Goal: Task Accomplishment & Management: Manage account settings

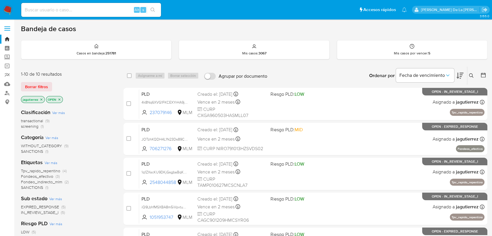
click at [97, 7] on input at bounding box center [91, 10] width 140 height 8
paste input "2369107635"
type input "2369107635"
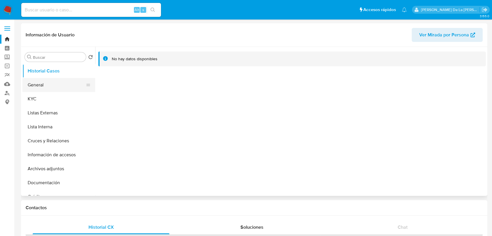
click at [41, 81] on button "General" at bounding box center [56, 85] width 68 height 14
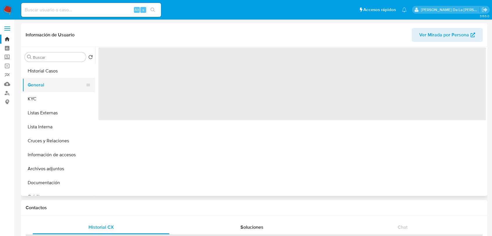
select select "10"
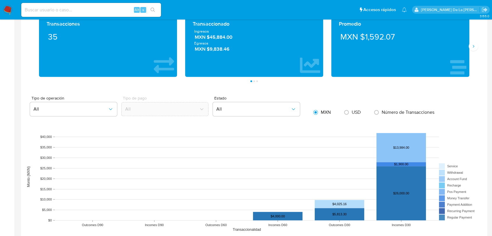
scroll to position [258, 0]
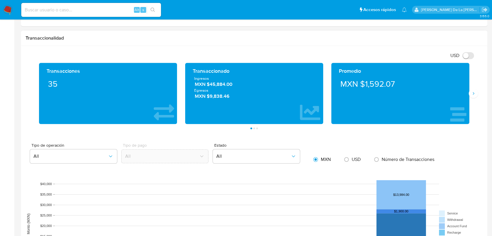
click at [468, 94] on div "Promedio MXN $1,592.07" at bounding box center [400, 93] width 138 height 61
click at [469, 93] on button "Siguiente" at bounding box center [472, 93] width 9 height 9
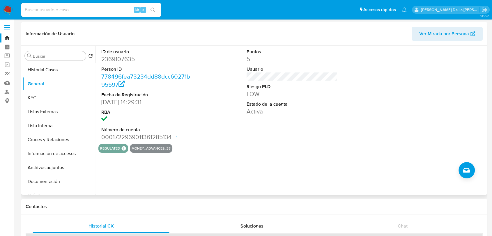
scroll to position [0, 0]
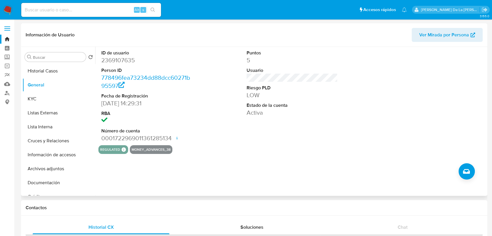
click at [121, 57] on dd "2369107635" at bounding box center [146, 60] width 91 height 8
copy dd "2369107635"
click at [11, 10] on img at bounding box center [8, 10] width 10 height 10
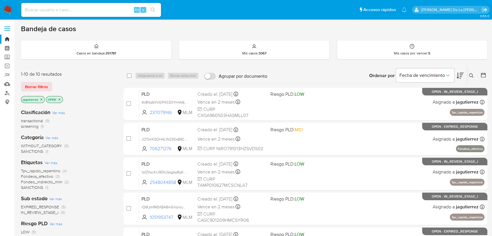
click at [471, 74] on icon at bounding box center [471, 75] width 5 height 5
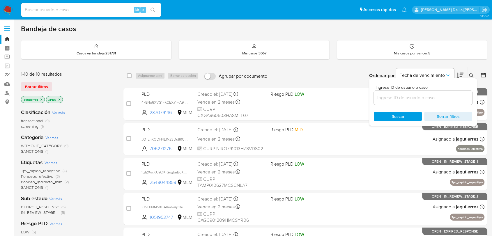
click at [402, 105] on div "Ingrese ID de usuario o caso Buscar Borrar filtros" at bounding box center [423, 101] width 108 height 47
click at [403, 96] on input at bounding box center [422, 98] width 98 height 8
paste input "465689262"
type input "465689262"
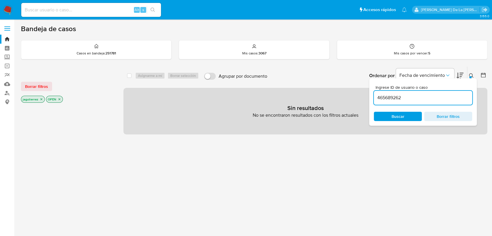
click at [40, 98] on icon "close-filter" at bounding box center [41, 98] width 3 height 3
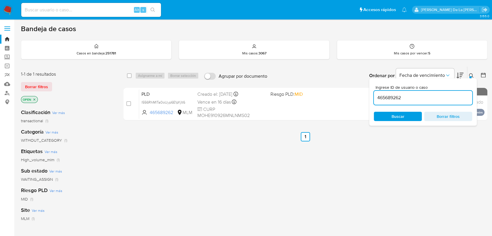
click at [288, 163] on div "select-all-cases-checkbox Asignarme a mí Borrar selección Agrupar por documento…" at bounding box center [305, 197] width 364 height 263
click at [476, 74] on button at bounding box center [472, 75] width 10 height 7
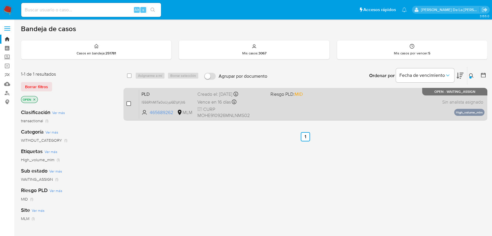
click at [128, 101] on input "checkbox" at bounding box center [128, 103] width 5 height 5
checkbox input "true"
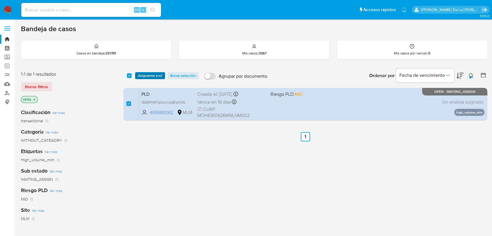
click at [148, 77] on span "Asignarme a mí" at bounding box center [150, 76] width 24 height 6
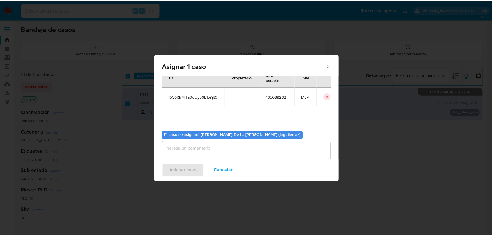
scroll to position [30, 0]
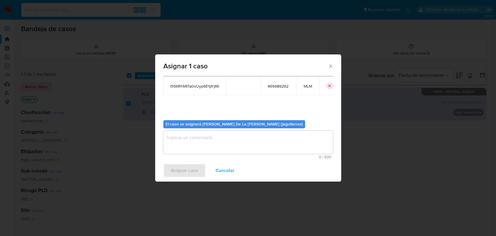
click at [177, 129] on div "El caso se asignará a Javier De La Cruz Gutierrez (jagutierrez) 0 / 500 500 car…" at bounding box center [248, 136] width 170 height 43
click at [178, 138] on textarea "assign-modal" at bounding box center [248, 142] width 170 height 23
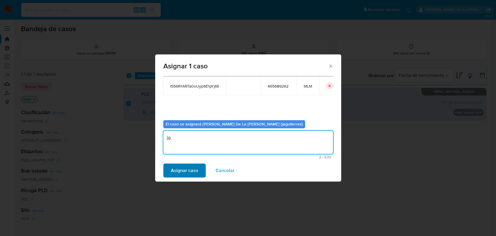
type textarea "jg"
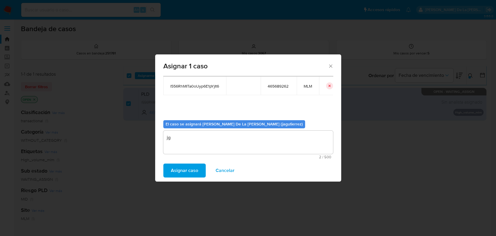
click at [174, 170] on span "Asignar caso" at bounding box center [184, 170] width 27 height 13
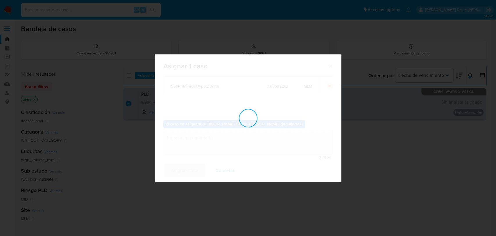
checkbox input "false"
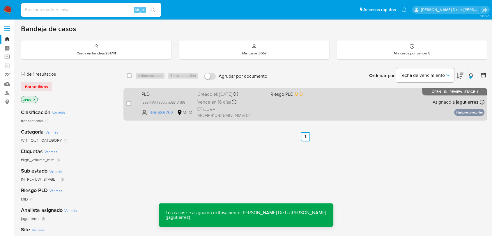
click at [306, 101] on div "PLD l556RhMITa0oUyp6E1pYjIt6 465689262 MLM Riesgo PLD: MID Creado el: 12/07/202…" at bounding box center [311, 103] width 345 height 29
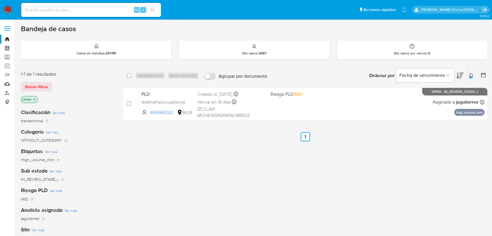
click at [10, 7] on img at bounding box center [8, 10] width 10 height 10
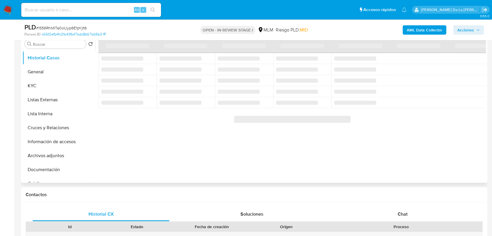
scroll to position [97, 0]
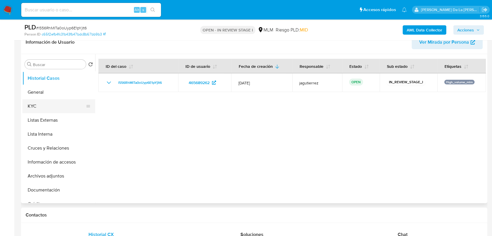
select select "10"
click at [46, 89] on button "General" at bounding box center [56, 92] width 68 height 14
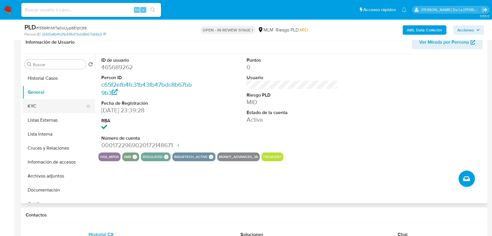
click at [40, 105] on button "KYC" at bounding box center [56, 106] width 68 height 14
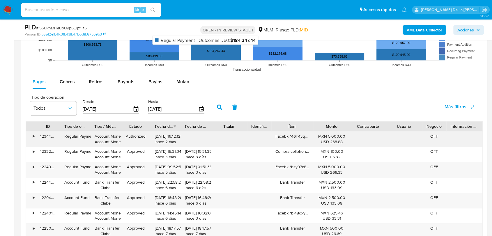
scroll to position [614, 0]
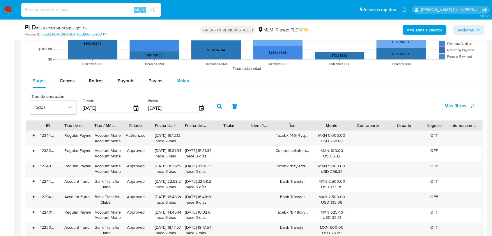
click at [184, 78] on span "Mulan" at bounding box center [182, 80] width 13 height 7
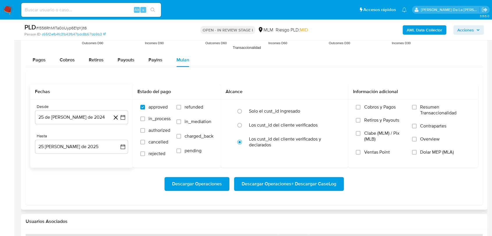
scroll to position [679, 0]
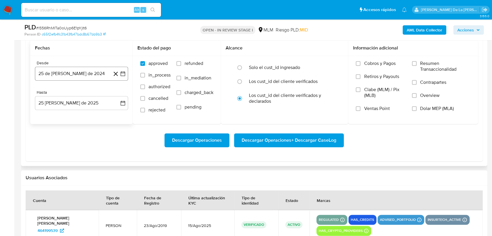
click at [121, 72] on icon "button" at bounding box center [122, 73] width 5 height 5
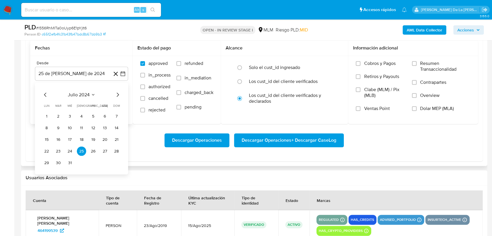
click at [115, 94] on icon "Mes siguiente" at bounding box center [117, 94] width 7 height 7
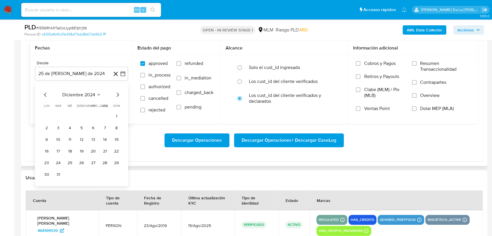
click at [115, 94] on icon "Mes siguiente" at bounding box center [117, 94] width 7 height 7
click at [66, 115] on button "1" at bounding box center [69, 115] width 9 height 9
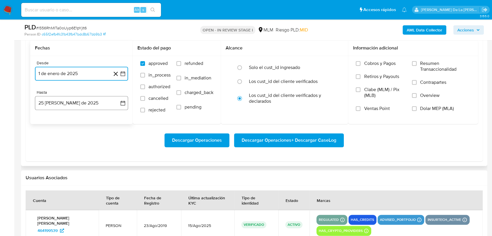
click at [68, 108] on button "25 de agosto de 2025" at bounding box center [81, 103] width 93 height 14
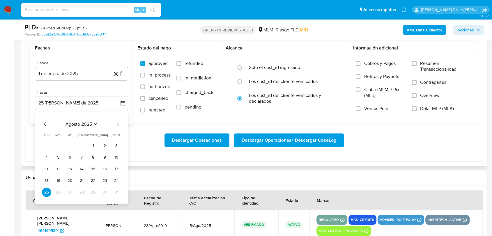
click at [49, 124] on div "agosto 2025" at bounding box center [81, 123] width 79 height 7
click at [44, 123] on icon "Mes anterior" at bounding box center [45, 124] width 2 height 4
click at [80, 193] on button "31" at bounding box center [81, 191] width 9 height 9
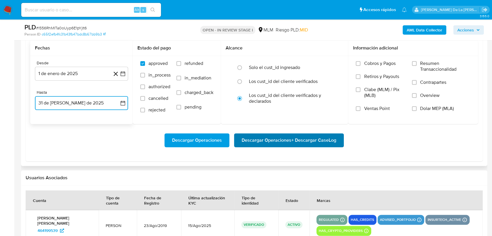
click at [312, 144] on span "Descargar Operaciones + Descargar CaseLog" at bounding box center [288, 140] width 95 height 13
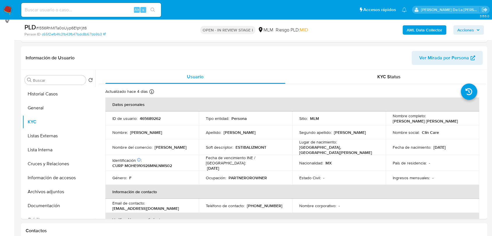
scroll to position [97, 0]
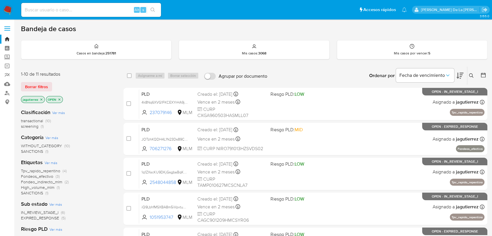
click at [34, 171] on span "Tpv_rapido_repentino" at bounding box center [40, 171] width 39 height 6
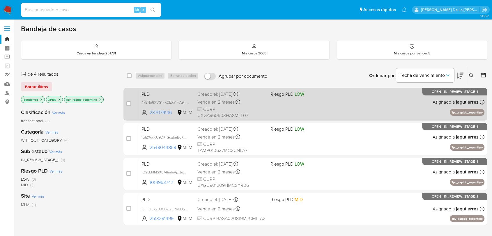
click at [326, 106] on div "PLD 4k8Nq6XVG1FKCEXYrHA9jJRT 237079146 MLM Riesgo PLD: LOW Creado el: 12/08/202…" at bounding box center [311, 103] width 345 height 29
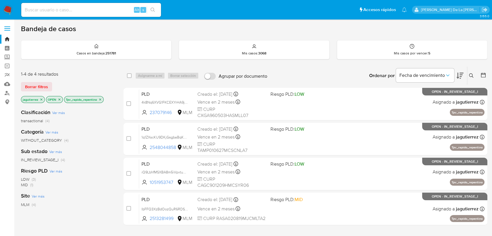
drag, startPoint x: 1, startPoint y: 14, endPoint x: 4, endPoint y: 10, distance: 4.8
click at [1, 14] on nav "Pausado Ver notificaciones Alt s Accesos rápidos Presiona las siguientes teclas…" at bounding box center [246, 9] width 492 height 19
click at [7, 7] on img at bounding box center [8, 10] width 10 height 10
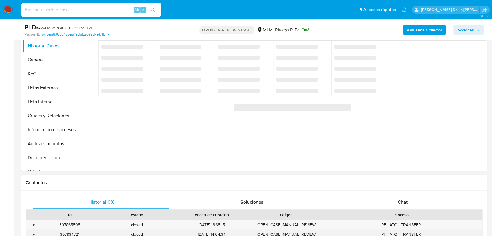
select select "10"
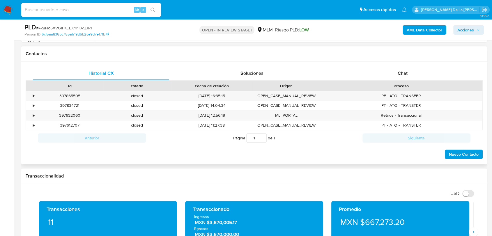
scroll to position [258, 0]
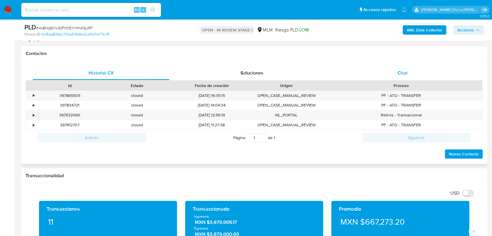
click at [400, 67] on div "Chat" at bounding box center [402, 73] width 137 height 14
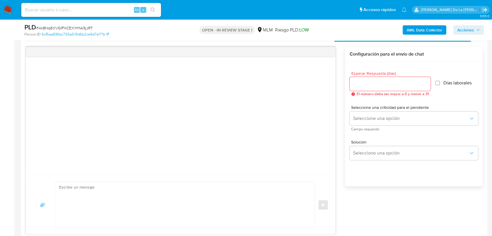
scroll to position [355, 0]
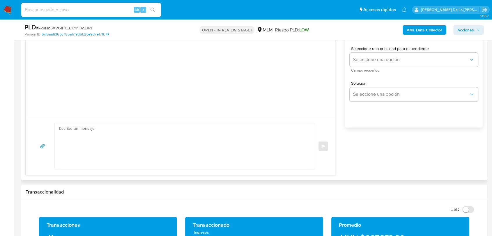
click at [121, 154] on textarea at bounding box center [183, 146] width 248 height 46
paste textarea "Loremips dolorsi, Am consectetur adi el se doeiusmodtem in utlabo et do mag ali…"
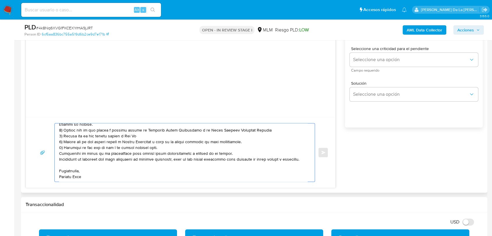
scroll to position [0, 0]
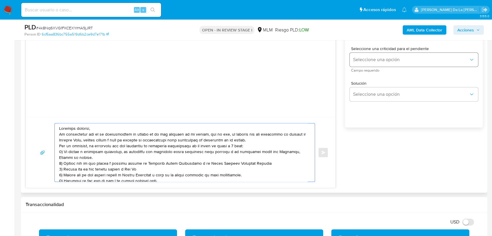
type textarea "Loremips dolorsi, Am consectetur adi el se doeiusmodtem in utlabo et do mag ali…"
click at [377, 59] on span "Seleccione una opción" at bounding box center [410, 60] width 115 height 6
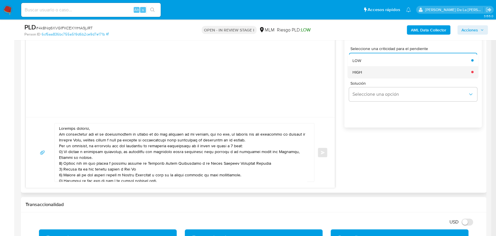
click at [370, 74] on div "HIGH" at bounding box center [409, 72] width 115 height 12
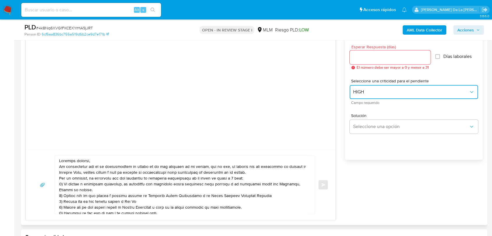
scroll to position [291, 0]
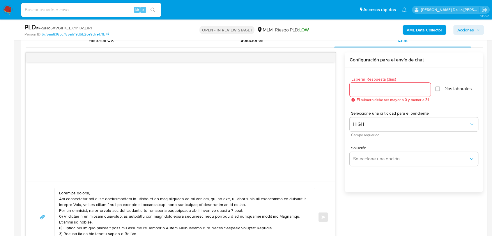
click at [365, 89] on input "Esperar Respuesta (días)" at bounding box center [389, 90] width 81 height 8
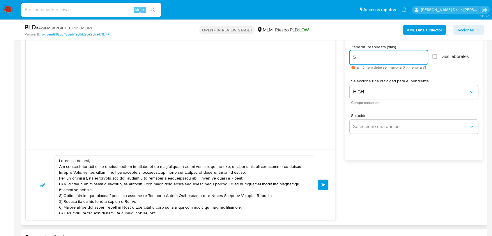
scroll to position [355, 0]
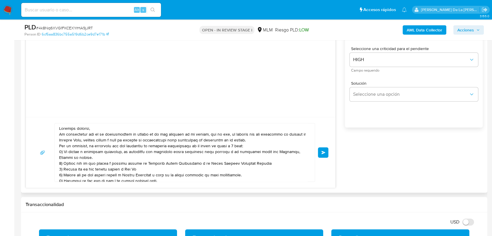
type input "5"
click at [101, 133] on textarea at bounding box center [183, 152] width 248 height 58
click at [102, 127] on textarea at bounding box center [183, 152] width 248 height 58
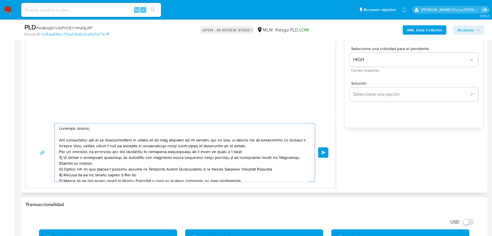
click at [274, 147] on textarea at bounding box center [183, 152] width 248 height 58
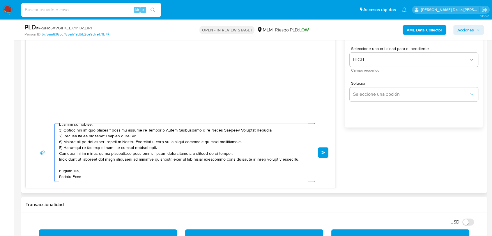
scroll to position [59, 0]
click at [173, 132] on textarea at bounding box center [183, 152] width 248 height 58
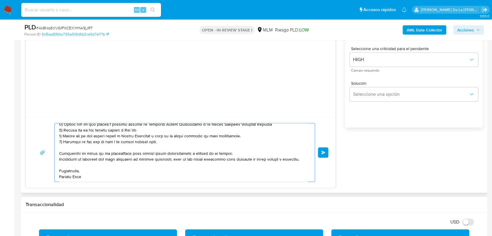
click at [85, 177] on textarea at bounding box center [183, 152] width 248 height 58
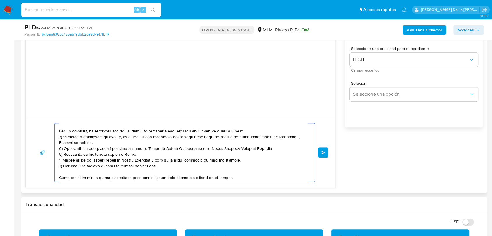
click at [123, 137] on textarea at bounding box center [183, 152] width 248 height 58
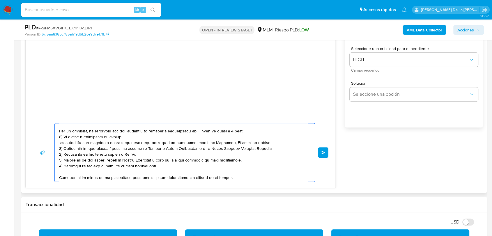
click at [140, 141] on textarea at bounding box center [183, 152] width 248 height 58
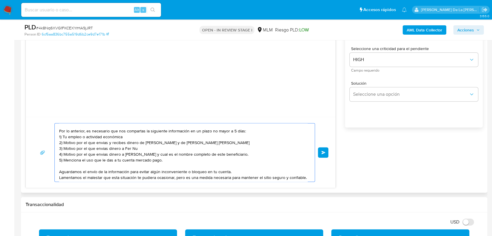
drag, startPoint x: 265, startPoint y: 144, endPoint x: 67, endPoint y: 142, distance: 197.8
click at [67, 142] on textarea "Estimado cliente, Te comunicamos que se ha identificado un cambio en el uso hab…" at bounding box center [183, 152] width 248 height 58
click at [105, 142] on textarea "Estimado cliente, Te comunicamos que se ha identificado un cambio en el uso hab…" at bounding box center [183, 152] width 248 height 58
drag, startPoint x: 154, startPoint y: 149, endPoint x: 78, endPoint y: 148, distance: 75.9
click at [78, 148] on textarea "Estimado cliente, Te comunicamos que se ha identificado un cambio en el uso hab…" at bounding box center [183, 152] width 248 height 58
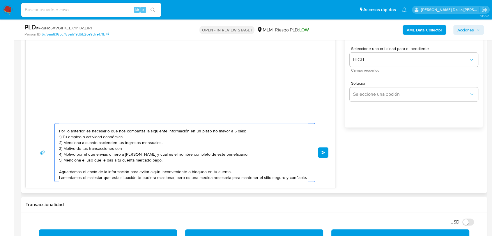
paste textarea "Gabriel Salas Arellano"
drag, startPoint x: 62, startPoint y: 160, endPoint x: 65, endPoint y: 154, distance: 6.5
click at [65, 154] on textarea "Estimado cliente, Te comunicamos que se ha identificado un cambio en el uso hab…" at bounding box center [183, 152] width 248 height 58
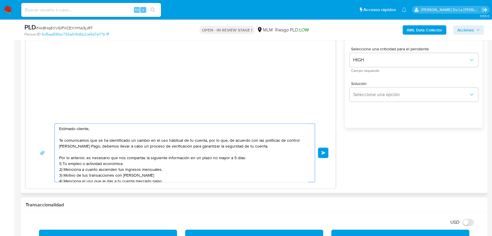
scroll to position [355, 0]
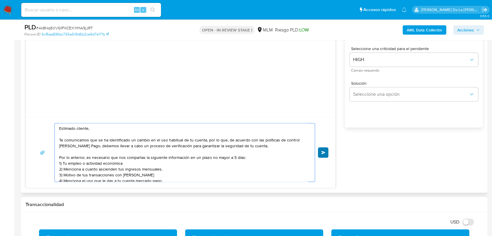
type textarea "Estimado cliente, Te comunicamos que se ha identificado un cambio en el uso hab…"
click at [326, 147] on button "Enviar" at bounding box center [323, 152] width 10 height 10
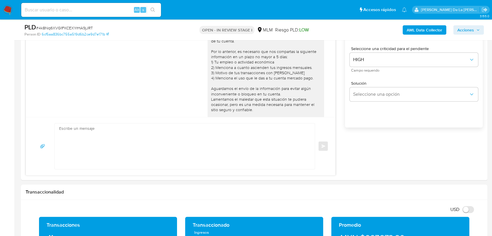
scroll to position [25, 0]
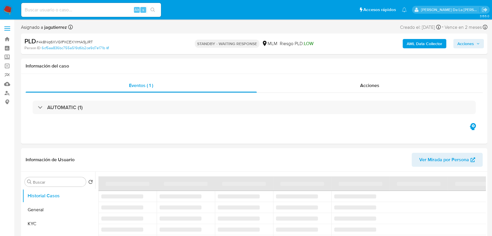
select select "10"
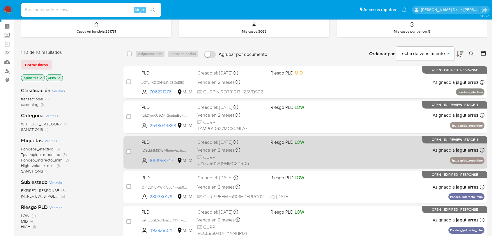
scroll to position [32, 0]
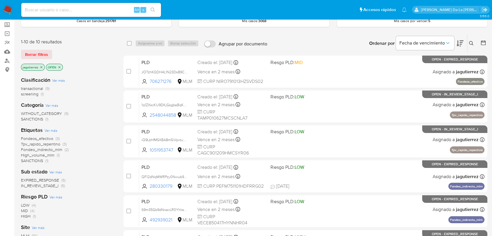
click at [31, 159] on span "SANCTIONS" at bounding box center [32, 161] width 22 height 6
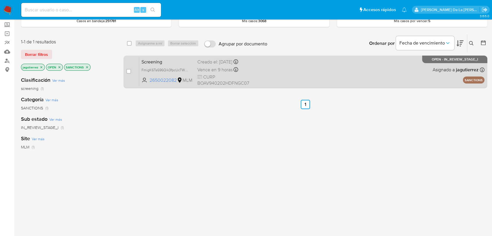
click at [316, 70] on div "Screening FmigK6Ts696Qik3fpcUcTW0b 2650022082 MLM Creado el: 24/08/2025 Creado …" at bounding box center [311, 71] width 345 height 29
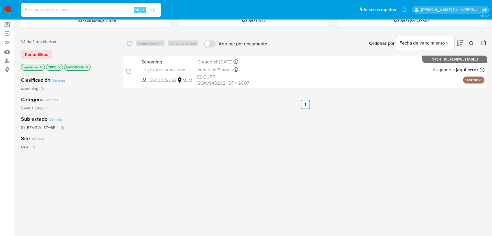
click at [9, 4] on nav "Pausado Ver notificaciones Alt s Accesos rápidos Presiona las siguientes teclas…" at bounding box center [246, 9] width 492 height 19
click at [6, 9] on img at bounding box center [8, 10] width 10 height 10
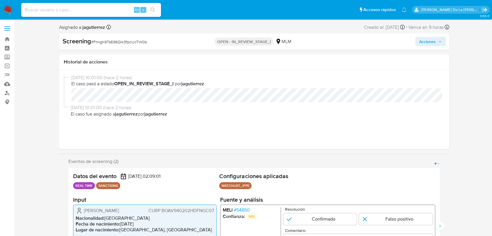
select select "10"
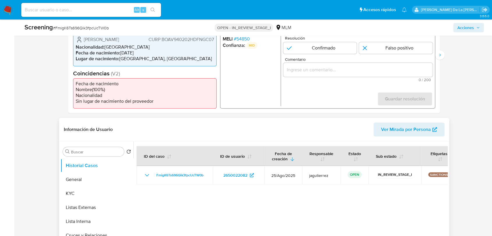
scroll to position [161, 0]
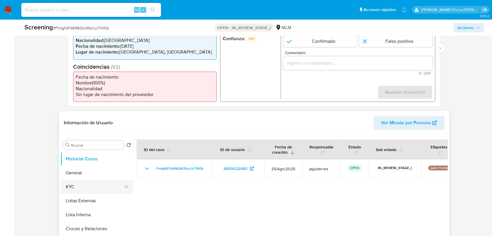
click at [87, 186] on button "KYC" at bounding box center [94, 187] width 68 height 14
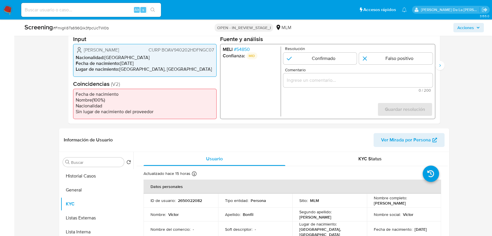
scroll to position [129, 0]
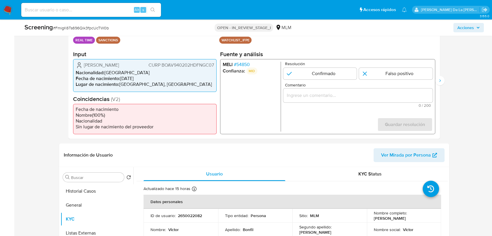
click at [242, 62] on span "# 54850" at bounding box center [242, 65] width 16 height 6
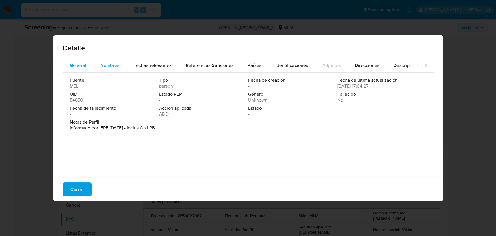
click at [105, 61] on div "Nombres" at bounding box center [109, 65] width 19 height 14
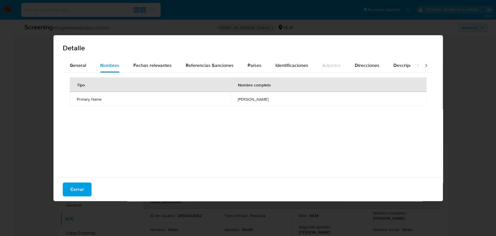
click at [105, 61] on div "Nombres" at bounding box center [109, 65] width 19 height 14
click at [85, 65] on button "General" at bounding box center [78, 65] width 31 height 14
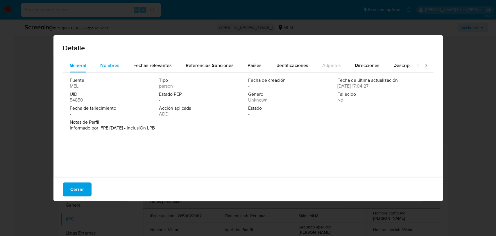
click at [112, 68] on span "Nombres" at bounding box center [109, 65] width 19 height 7
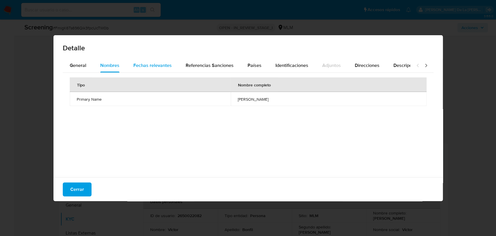
click at [149, 65] on span "Fechas relevantes" at bounding box center [152, 65] width 38 height 7
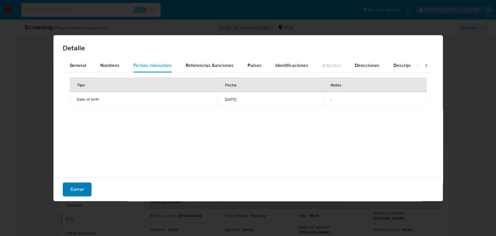
click at [79, 193] on span "Cerrar" at bounding box center [77, 189] width 14 height 13
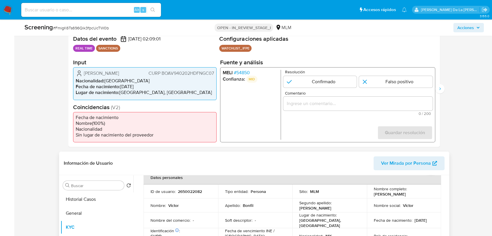
scroll to position [97, 0]
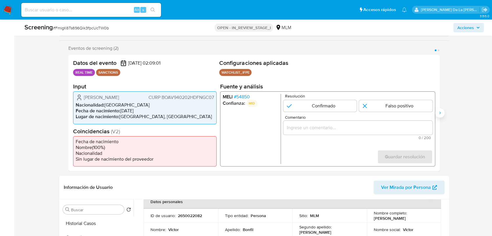
click at [442, 113] on button "Siguiente" at bounding box center [439, 112] width 9 height 9
click at [237, 99] on span "# 54850" at bounding box center [242, 97] width 16 height 6
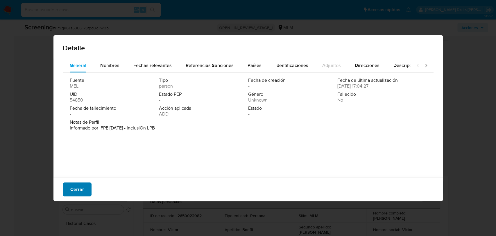
click at [82, 187] on span "Cerrar" at bounding box center [77, 189] width 14 height 13
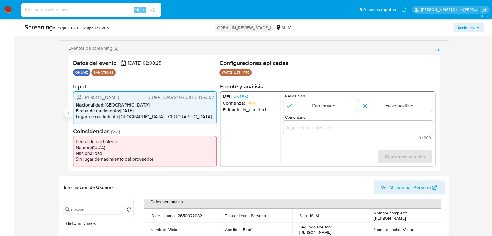
click at [69, 115] on button "Anterior" at bounding box center [68, 112] width 9 height 9
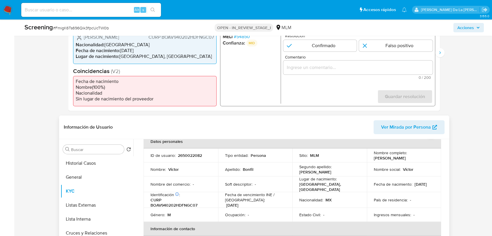
scroll to position [161, 0]
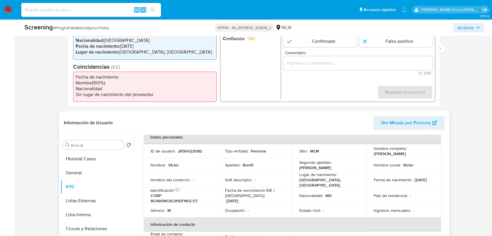
drag, startPoint x: 371, startPoint y: 154, endPoint x: 409, endPoint y: 154, distance: 38.1
click at [409, 154] on td "Nombre completo : Victor Bonfil Aguilar" at bounding box center [403, 151] width 74 height 14
copy p "Victor Bonfil Aguilar"
click at [178, 198] on p "CURP BOAV940202HDFNGC07" at bounding box center [179, 198] width 58 height 10
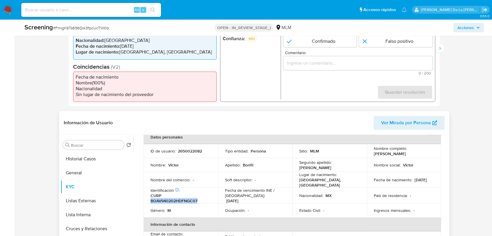
copy p "BOAV940202HDFNGC07"
drag, startPoint x: 79, startPoint y: 171, endPoint x: 83, endPoint y: 174, distance: 5.0
click at [79, 171] on button "General" at bounding box center [94, 173] width 68 height 14
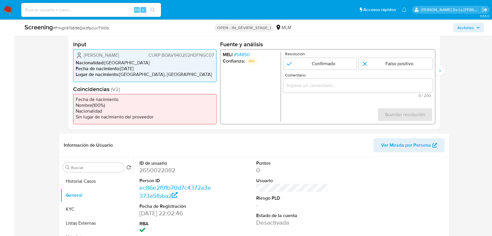
scroll to position [129, 0]
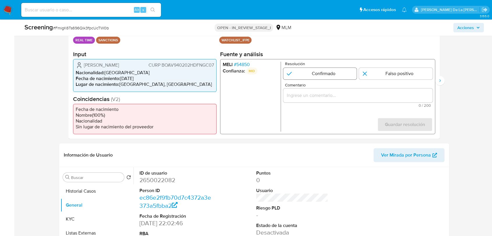
click at [325, 72] on input "1 de 2" at bounding box center [320, 74] width 74 height 12
radio input "true"
click at [311, 93] on input "Comentario" at bounding box center [357, 96] width 149 height 8
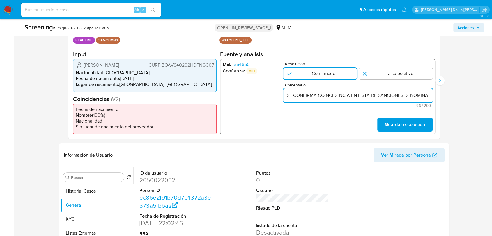
scroll to position [0, 103]
type input "SE CONFIRMA COINCIDENCIA EN LISTA DE SANCIONES DENOMINADA IFPE POR NOMBRE Y FEC…"
click at [391, 122] on span "Guardar resolución" at bounding box center [404, 124] width 40 height 13
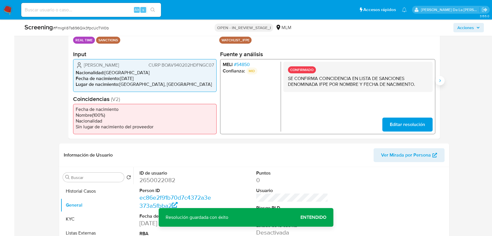
click at [444, 78] on button "Siguiente" at bounding box center [439, 80] width 9 height 9
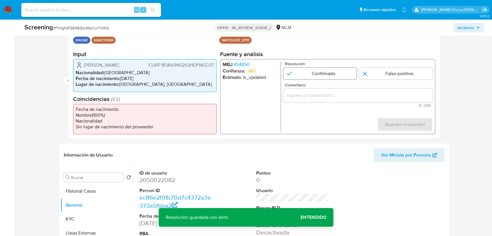
click at [304, 73] on input "2 de 2" at bounding box center [320, 74] width 74 height 12
radio input "true"
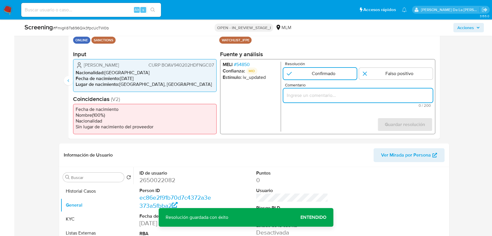
click at [302, 96] on input "Comentario" at bounding box center [357, 96] width 149 height 8
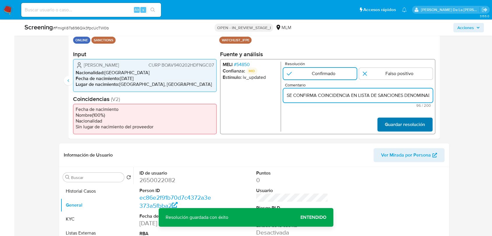
scroll to position [0, 103]
type input "SE CONFIRMA COINCIDENCIA EN LISTA DE SANCIONES DENOMINADA IFPE POR NOMBRE Y FEC…"
click at [403, 126] on span "Guardar resolución" at bounding box center [404, 124] width 40 height 13
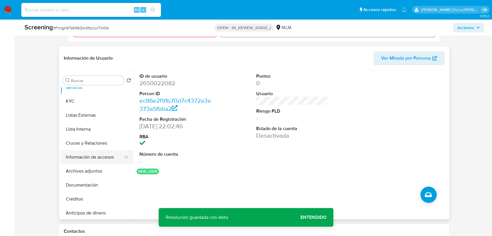
scroll to position [32, 0]
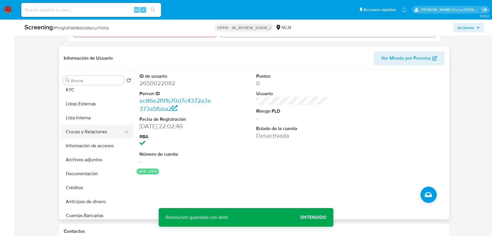
click at [92, 139] on button "Información de accesos" at bounding box center [96, 146] width 73 height 14
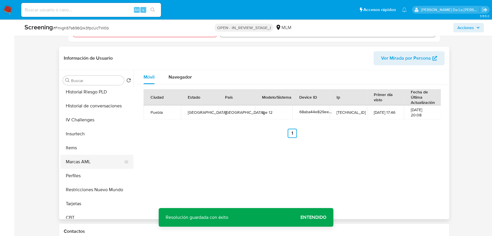
scroll to position [246, 0]
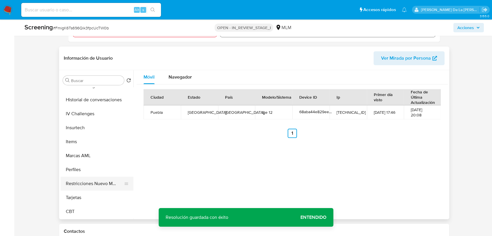
click at [95, 182] on button "Restricciones Nuevo Mundo" at bounding box center [94, 184] width 68 height 14
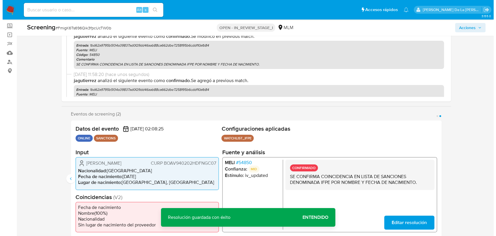
scroll to position [0, 0]
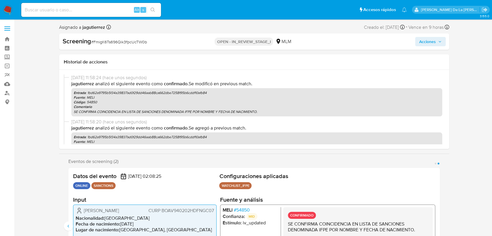
click at [426, 41] on span "Acciones" at bounding box center [427, 41] width 17 height 9
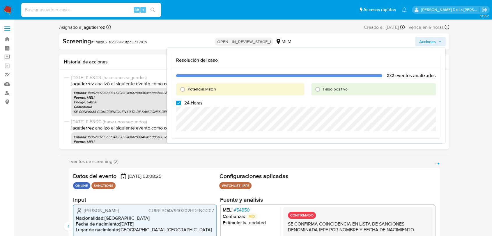
click at [215, 85] on div "Potencial Match" at bounding box center [240, 89] width 128 height 12
click at [203, 89] on span "Potencial Match" at bounding box center [202, 89] width 28 height 6
click at [187, 89] on input "Potencial Match" at bounding box center [182, 89] width 9 height 9
radio input "true"
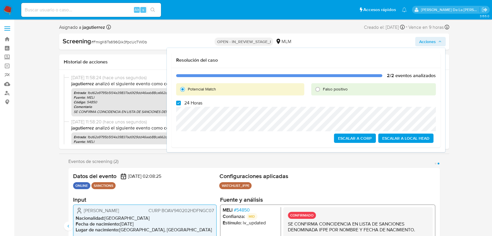
click at [185, 102] on span "24 Horas" at bounding box center [193, 103] width 18 height 6
click at [181, 102] on input "24 Horas" at bounding box center [178, 103] width 5 height 5
checkbox input "false"
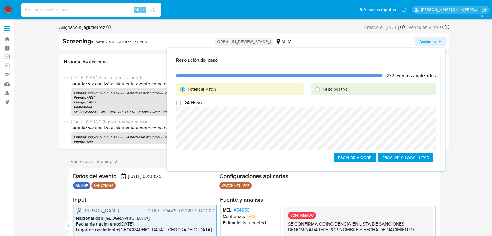
drag, startPoint x: 423, startPoint y: 157, endPoint x: 420, endPoint y: 156, distance: 3.2
click at [420, 156] on span "Escalar a Local Head" at bounding box center [405, 157] width 47 height 8
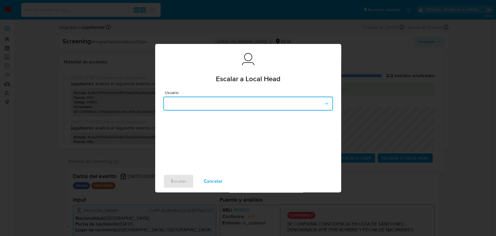
click at [244, 106] on button "button" at bounding box center [248, 104] width 170 height 14
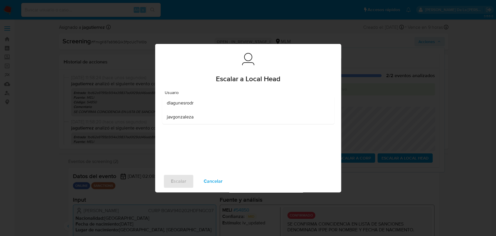
drag, startPoint x: 200, startPoint y: 103, endPoint x: 198, endPoint y: 110, distance: 7.0
click at [200, 103] on div "dlagunesrodr" at bounding box center [246, 103] width 159 height 14
click at [172, 182] on span "Escalar" at bounding box center [178, 181] width 15 height 13
click at [172, 181] on span "Escalar" at bounding box center [178, 181] width 15 height 13
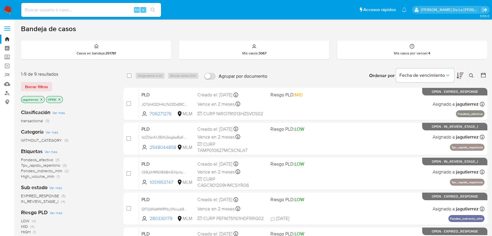
click at [58, 166] on span "Tpv_rapido_repentino" at bounding box center [40, 165] width 39 height 6
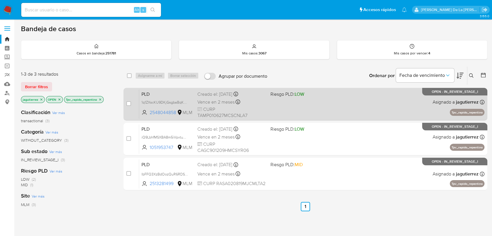
click at [307, 105] on div "PLD 1q1ZXscKU9DKjGsgbaBqKM8Z 2548044858 MLM Riesgo PLD: LOW Creado el: [DATE] C…" at bounding box center [311, 103] width 345 height 29
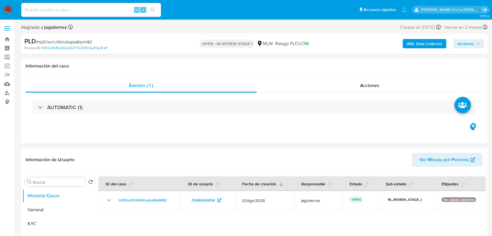
select select "10"
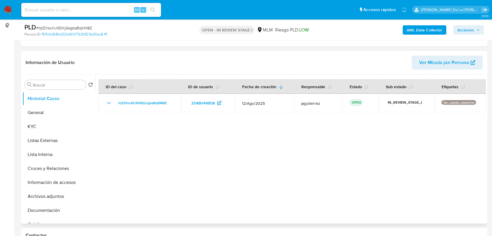
scroll to position [65, 0]
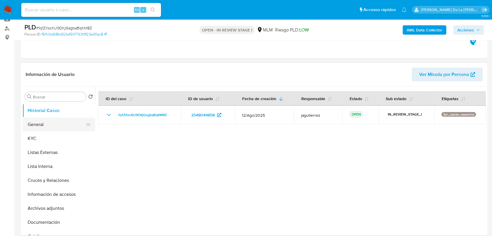
click at [28, 118] on button "General" at bounding box center [56, 124] width 68 height 14
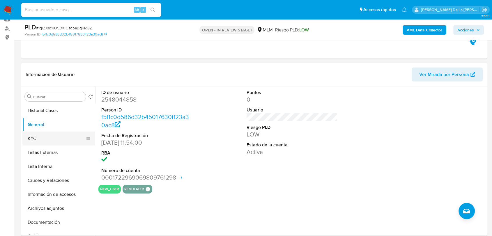
click at [55, 140] on button "KYC" at bounding box center [56, 138] width 68 height 14
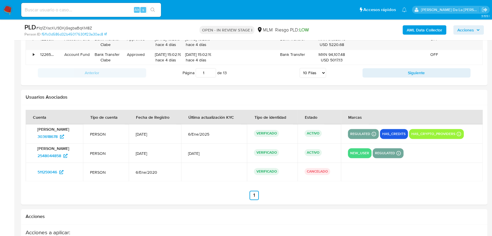
scroll to position [861, 0]
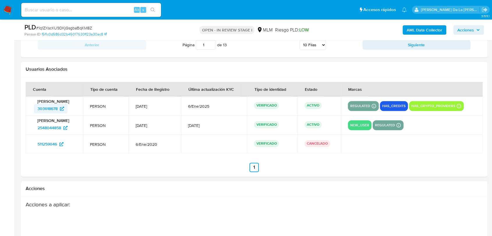
click at [48, 106] on span "303618678" at bounding box center [48, 108] width 20 height 9
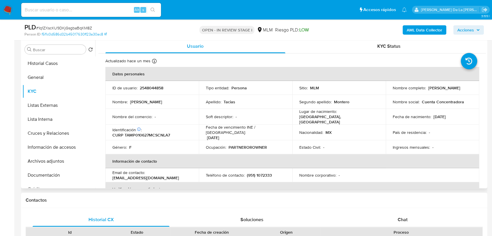
scroll to position [85, 0]
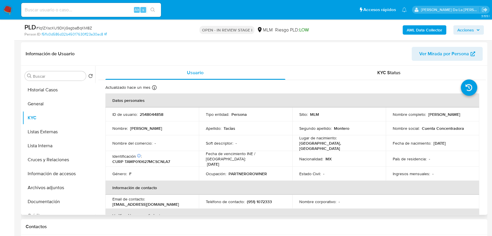
drag, startPoint x: 391, startPoint y: 116, endPoint x: 459, endPoint y: 115, distance: 68.6
click at [459, 115] on div "Nombre completo : Paloma Montserrath Tacias Montero" at bounding box center [431, 114] width 79 height 5
click at [44, 198] on button "Documentación" at bounding box center [56, 202] width 68 height 14
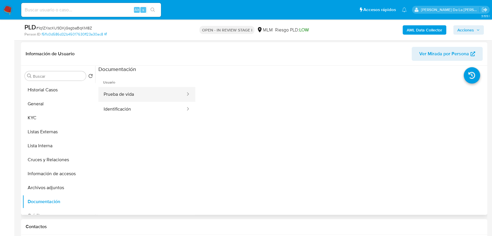
click at [134, 92] on button "Prueba de vida" at bounding box center [142, 94] width 88 height 15
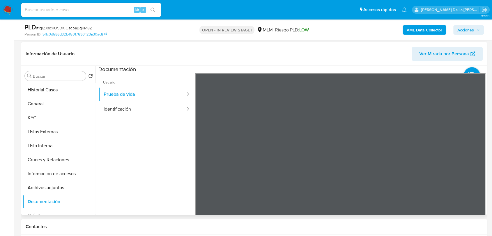
click at [141, 117] on ul "Usuario Prueba de vida Identificación" at bounding box center [146, 157] width 97 height 168
click at [141, 112] on button "Identificación" at bounding box center [142, 109] width 88 height 15
click at [39, 101] on button "General" at bounding box center [56, 104] width 68 height 14
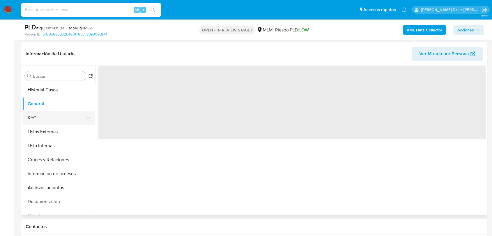
click at [39, 114] on button "KYC" at bounding box center [56, 118] width 68 height 14
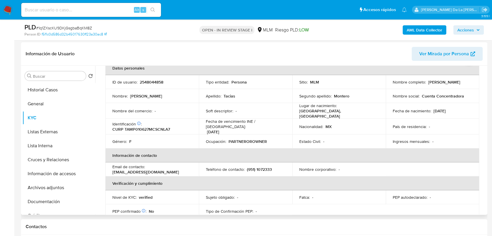
scroll to position [65, 0]
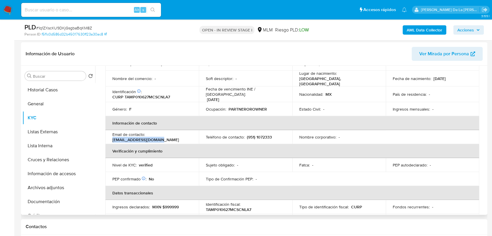
drag, startPoint x: 157, startPoint y: 137, endPoint x: 107, endPoint y: 137, distance: 50.3
click at [107, 137] on td "Email de contacto : dcl-tuxtla@hotmail.com" at bounding box center [151, 137] width 93 height 14
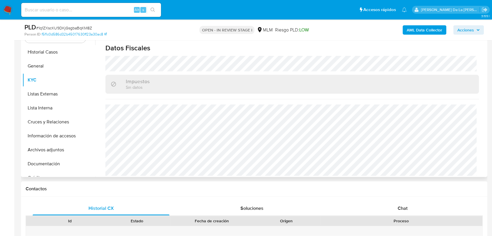
scroll to position [53, 0]
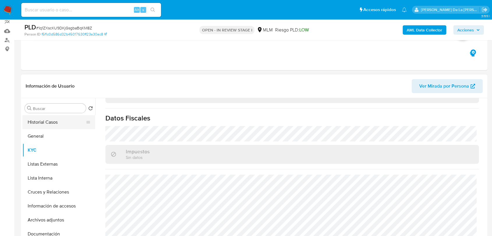
click at [51, 124] on button "Historial Casos" at bounding box center [56, 122] width 68 height 14
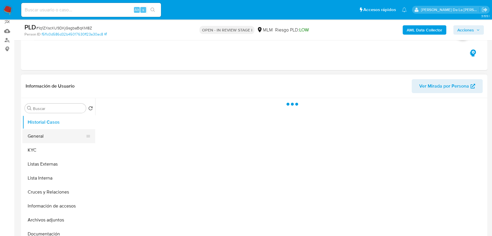
click at [51, 131] on button "General" at bounding box center [56, 136] width 68 height 14
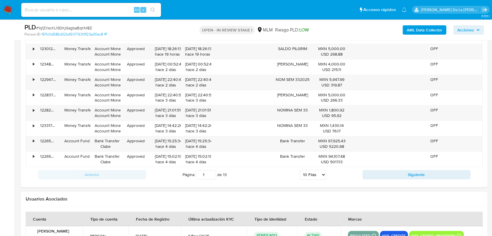
scroll to position [731, 0]
click at [386, 175] on button "Siguiente" at bounding box center [416, 174] width 108 height 9
type input "2"
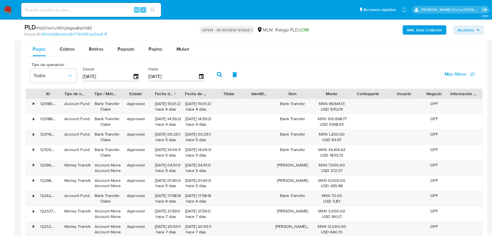
scroll to position [635, 0]
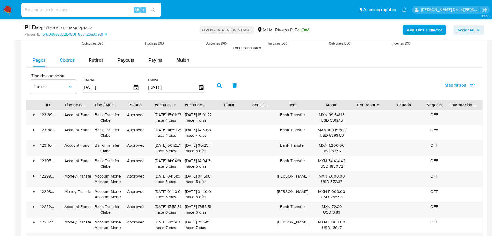
click at [62, 61] on span "Cobros" at bounding box center [67, 60] width 15 height 7
select select "10"
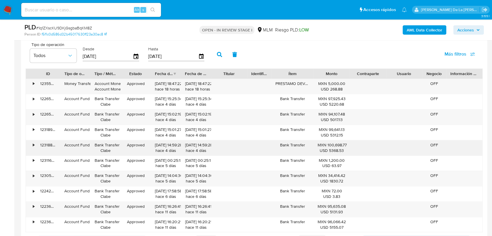
scroll to position [699, 0]
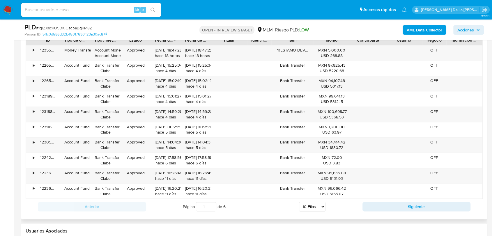
click at [383, 211] on div "Anterior Página 1 de 6 5 Filas 10 Filas 20 Filas 25 Filas 50 Filas 100 Filas Si…" at bounding box center [254, 207] width 457 height 16
click at [380, 203] on button "Siguiente" at bounding box center [416, 206] width 108 height 9
click at [380, 200] on div "Anterior Página 2 de 6 5 Filas 10 Filas 20 Filas 25 Filas 50 Filas 100 Filas Si…" at bounding box center [254, 207] width 457 height 16
drag, startPoint x: 380, startPoint y: 200, endPoint x: 378, endPoint y: 212, distance: 12.4
click at [380, 202] on div "Anterior Página 2 de 6 5 Filas 10 Filas 20 Filas 25 Filas 50 Filas 100 Filas Si…" at bounding box center [254, 207] width 457 height 16
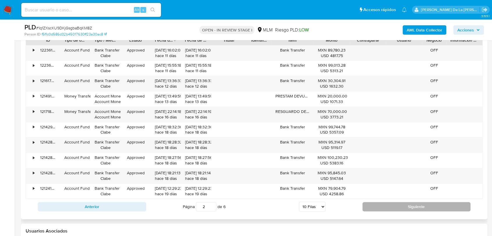
click at [378, 210] on button "Siguiente" at bounding box center [416, 206] width 108 height 9
click at [384, 206] on button "Siguiente" at bounding box center [416, 206] width 108 height 9
type input "4"
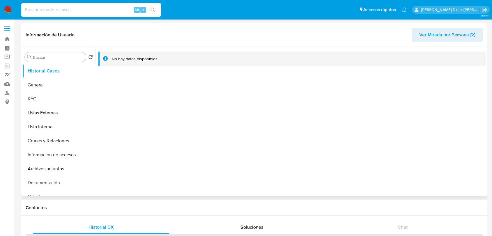
select select "10"
click at [59, 91] on button "General" at bounding box center [56, 85] width 68 height 14
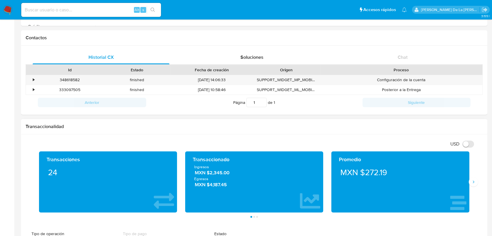
scroll to position [226, 0]
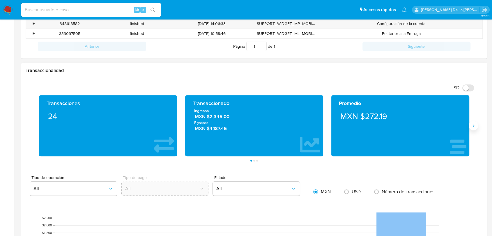
click at [468, 127] on button "Siguiente" at bounding box center [472, 125] width 9 height 9
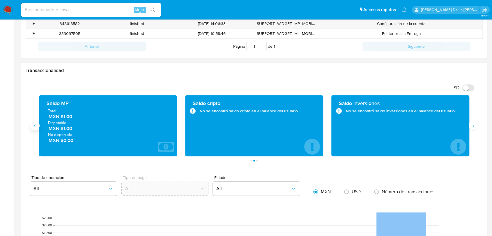
click at [36, 126] on icon "Anterior" at bounding box center [35, 125] width 5 height 5
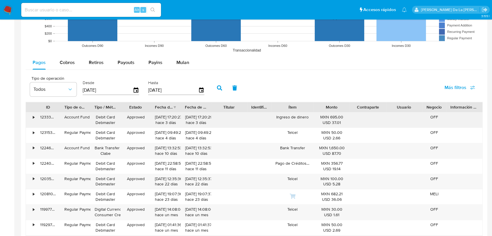
scroll to position [517, 0]
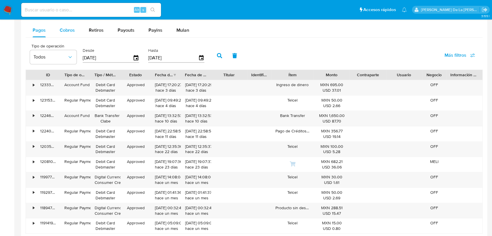
click at [61, 31] on span "Cobros" at bounding box center [67, 30] width 15 height 7
select select "10"
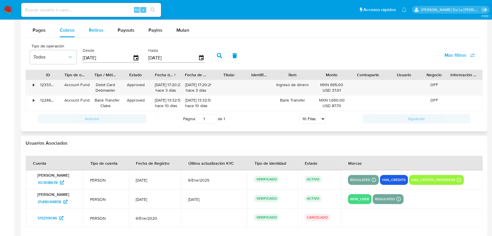
click at [104, 33] on button "Retiros" at bounding box center [96, 30] width 29 height 14
select select "10"
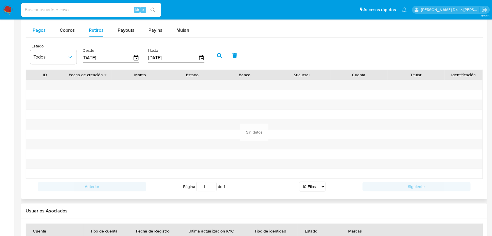
click at [44, 35] on div "Pagos" at bounding box center [39, 30] width 13 height 14
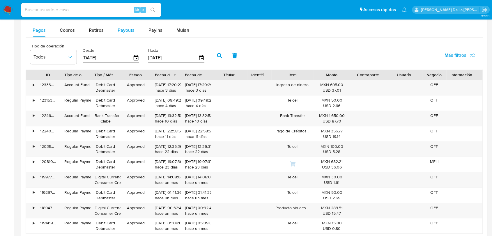
click at [119, 33] on span "Payouts" at bounding box center [125, 30] width 17 height 7
select select "10"
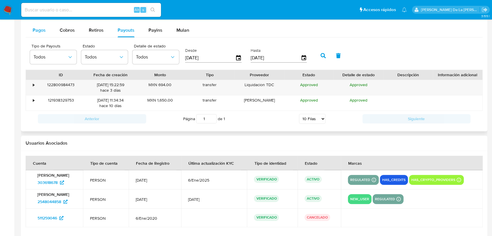
click at [42, 33] on span "Pagos" at bounding box center [39, 30] width 13 height 7
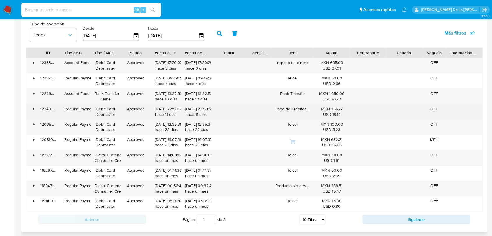
scroll to position [549, 0]
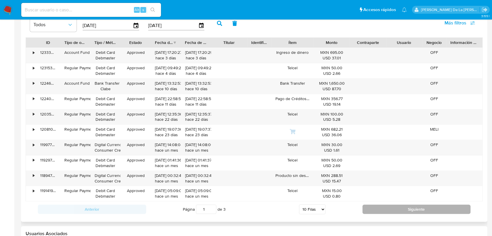
click at [389, 206] on button "Siguiente" at bounding box center [416, 208] width 108 height 9
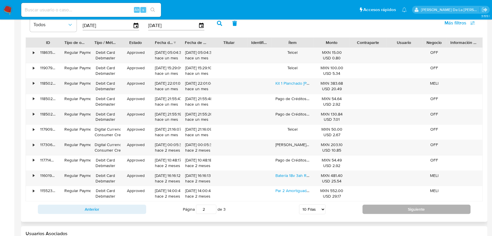
click at [398, 206] on button "Siguiente" at bounding box center [416, 208] width 108 height 9
type input "3"
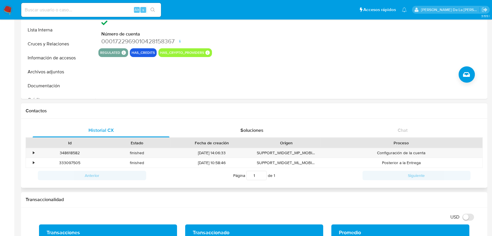
scroll to position [0, 0]
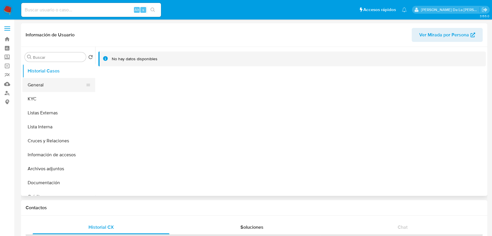
select select "10"
click at [72, 86] on button "General" at bounding box center [56, 85] width 68 height 14
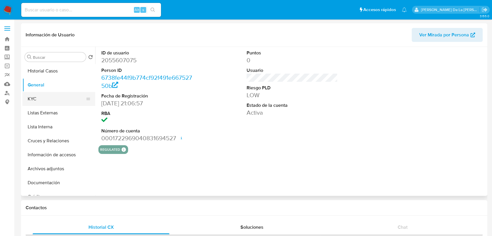
click at [47, 96] on button "KYC" at bounding box center [56, 99] width 68 height 14
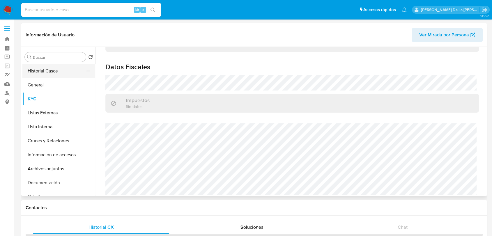
click at [49, 71] on button "Historial Casos" at bounding box center [56, 71] width 68 height 14
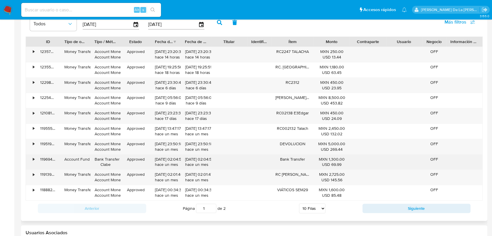
scroll to position [582, 0]
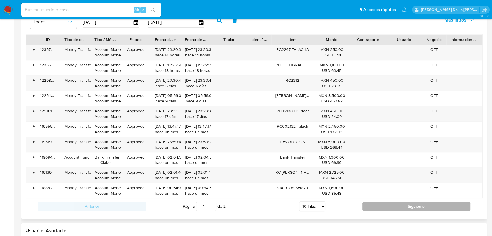
click at [383, 205] on button "Siguiente" at bounding box center [416, 206] width 108 height 9
type input "2"
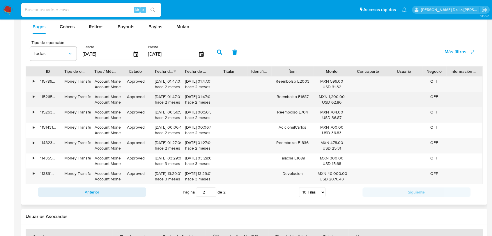
scroll to position [517, 0]
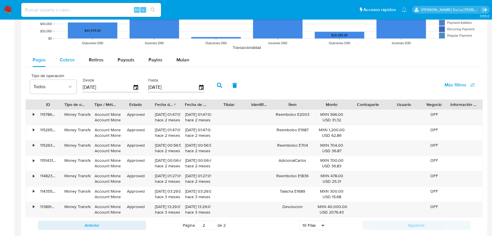
click at [65, 56] on span "Cobros" at bounding box center [67, 59] width 15 height 7
select select "10"
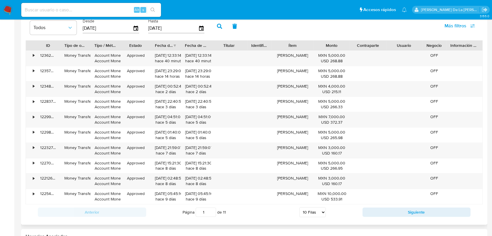
scroll to position [582, 0]
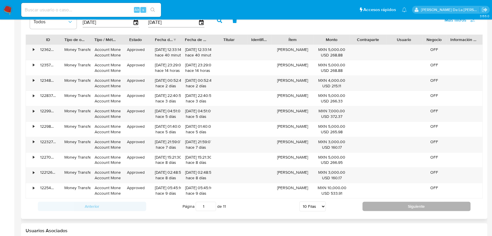
click at [379, 208] on button "Siguiente" at bounding box center [416, 206] width 108 height 9
click at [377, 206] on button "Siguiente" at bounding box center [416, 206] width 108 height 9
click at [376, 203] on button "Siguiente" at bounding box center [416, 206] width 108 height 9
click at [378, 203] on button "Siguiente" at bounding box center [416, 206] width 108 height 9
type input "5"
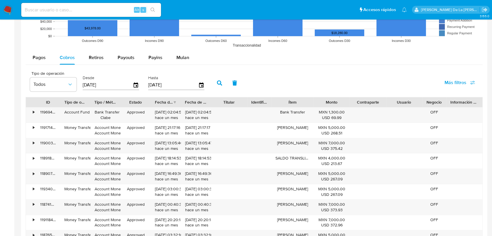
scroll to position [517, 0]
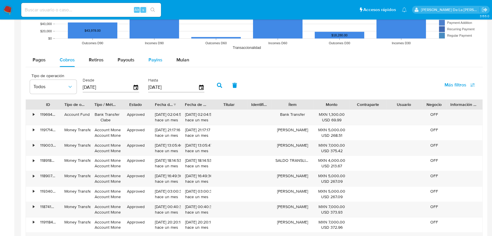
click at [145, 53] on button "Payins" at bounding box center [155, 60] width 28 height 14
select select "10"
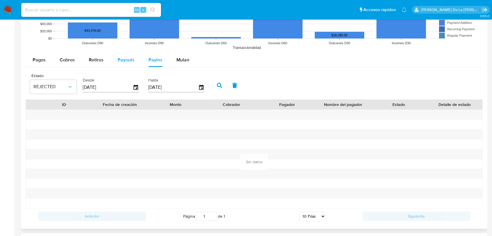
click at [128, 55] on div "Payouts" at bounding box center [125, 60] width 17 height 14
select select "10"
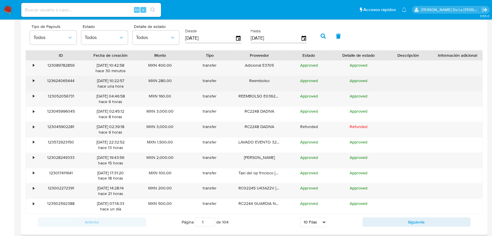
scroll to position [582, 0]
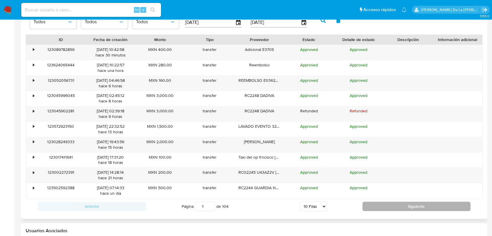
click at [388, 201] on div "Anterior Página 1 de 104 5 Filas 10 Filas 20 Filas 25 Filas 50 Filas 100 Filas …" at bounding box center [254, 206] width 457 height 16
click at [385, 202] on button "Siguiente" at bounding box center [416, 206] width 108 height 9
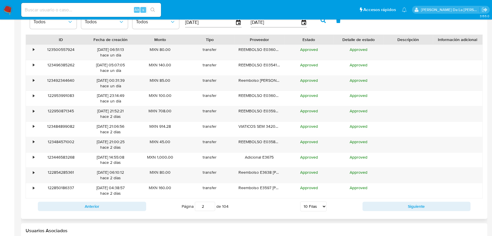
click at [383, 198] on div "Anterior Página 2 de 104 5 Filas 10 Filas 20 Filas 25 Filas 50 Filas 100 Filas …" at bounding box center [254, 206] width 457 height 16
drag, startPoint x: 386, startPoint y: 203, endPoint x: 382, endPoint y: 204, distance: 3.9
click at [386, 204] on button "Siguiente" at bounding box center [416, 206] width 108 height 9
type input "3"
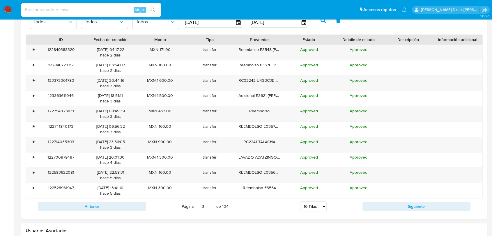
click at [67, 9] on input at bounding box center [91, 10] width 140 height 8
paste input "827553513"
type input "827553513"
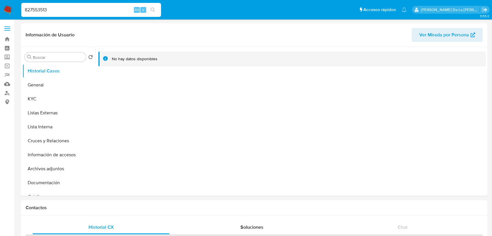
select select "10"
click at [43, 85] on button "General" at bounding box center [56, 85] width 68 height 14
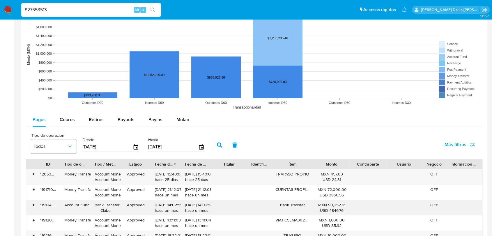
scroll to position [517, 0]
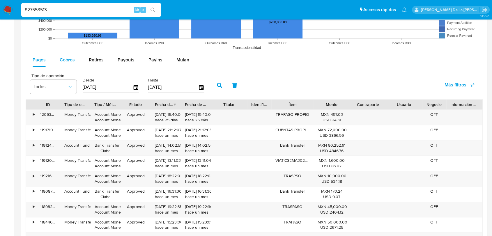
click at [73, 59] on span "Cobros" at bounding box center [67, 59] width 15 height 7
select select "10"
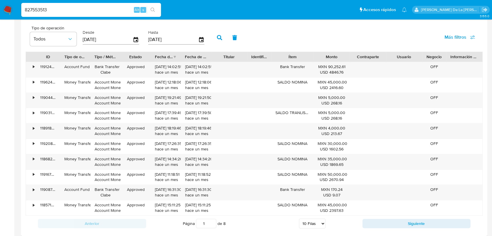
scroll to position [582, 0]
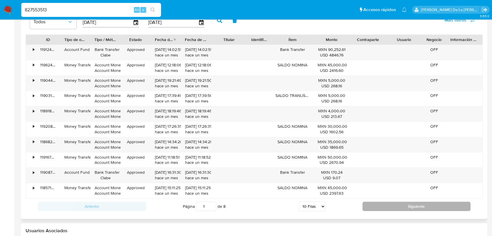
click at [385, 206] on button "Siguiente" at bounding box center [416, 206] width 108 height 9
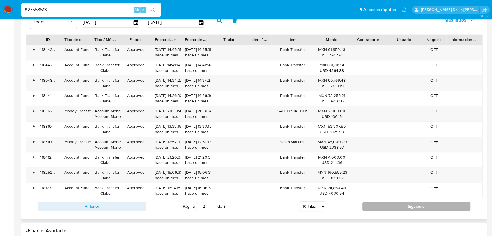
click at [375, 206] on button "Siguiente" at bounding box center [416, 206] width 108 height 9
type input "3"
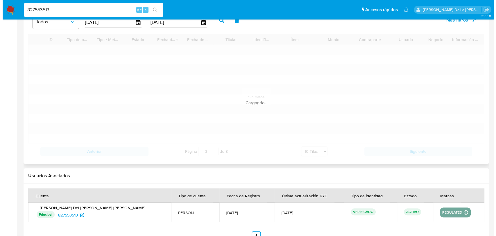
scroll to position [485, 0]
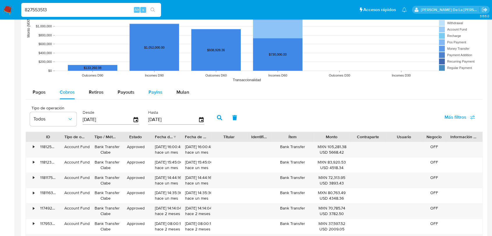
click at [153, 90] on span "Payins" at bounding box center [155, 92] width 14 height 7
select select "10"
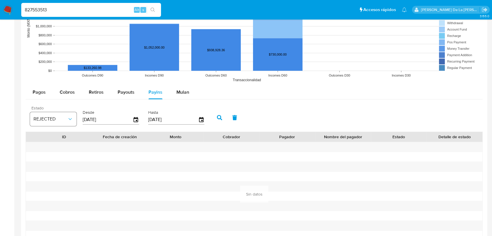
click at [66, 117] on span "REJECTED" at bounding box center [50, 119] width 34 height 6
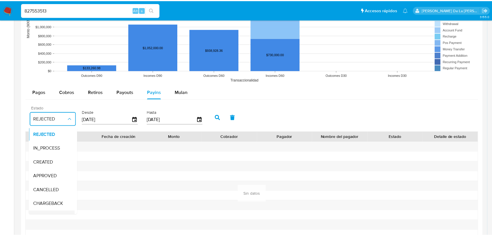
scroll to position [43, 0]
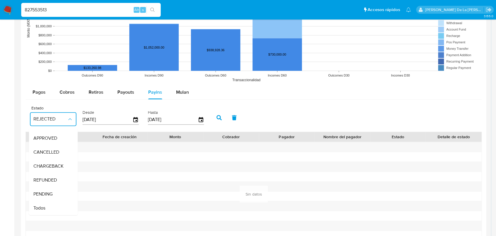
click at [47, 204] on div "Todos" at bounding box center [50, 208] width 34 height 14
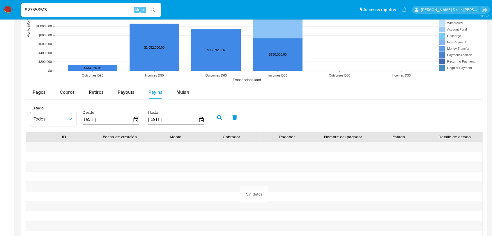
click at [207, 117] on div "Estado Todos Desde 28/05/2025 Hasta 25/08/2025" at bounding box center [118, 116] width 183 height 23
click at [220, 116] on icon "button" at bounding box center [219, 117] width 5 height 5
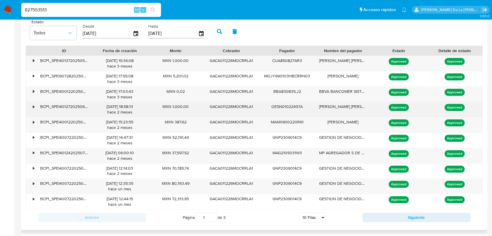
scroll to position [614, 0]
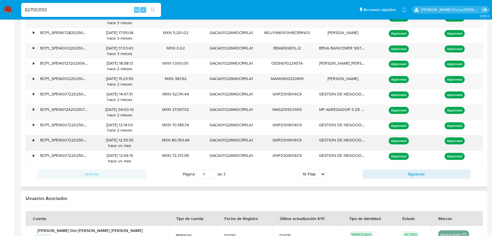
click at [28, 136] on div "•" at bounding box center [31, 142] width 10 height 15
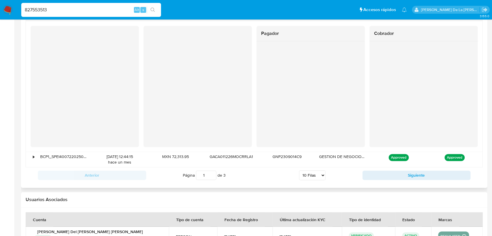
scroll to position [679, 0]
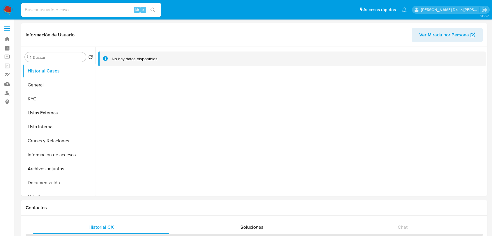
select select "10"
click at [52, 90] on button "General" at bounding box center [56, 85] width 68 height 14
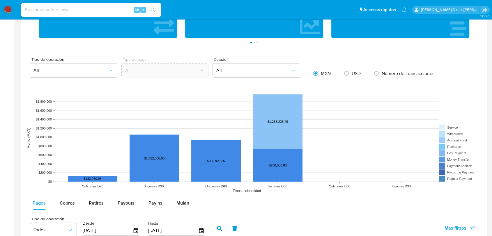
scroll to position [291, 0]
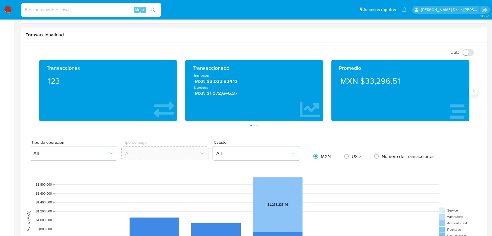
click at [476, 93] on button "Siguiente" at bounding box center [472, 90] width 9 height 9
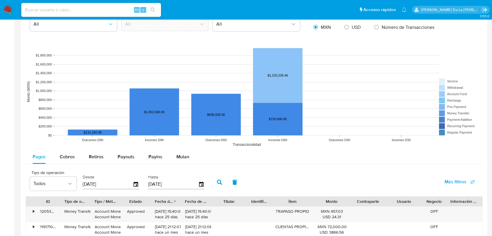
scroll to position [485, 0]
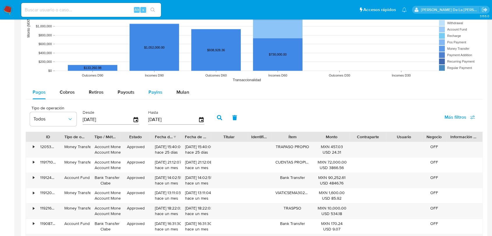
click at [153, 94] on span "Payins" at bounding box center [155, 92] width 14 height 7
select select "10"
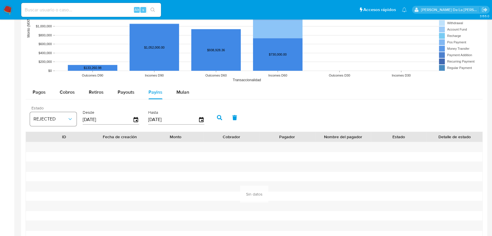
click at [56, 117] on span "REJECTED" at bounding box center [50, 119] width 34 height 6
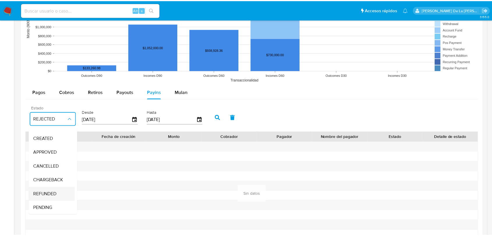
scroll to position [43, 0]
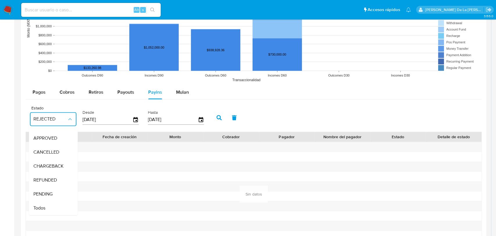
drag, startPoint x: 36, startPoint y: 209, endPoint x: 37, endPoint y: 205, distance: 4.0
click at [36, 208] on div "Todos" at bounding box center [50, 208] width 34 height 14
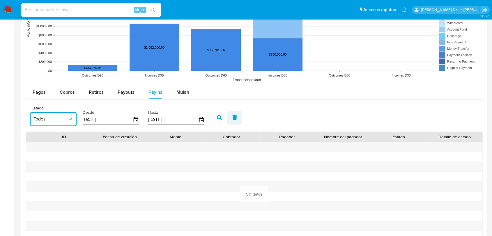
click at [227, 114] on button "button" at bounding box center [234, 118] width 15 height 14
click at [225, 114] on button "button" at bounding box center [219, 118] width 15 height 14
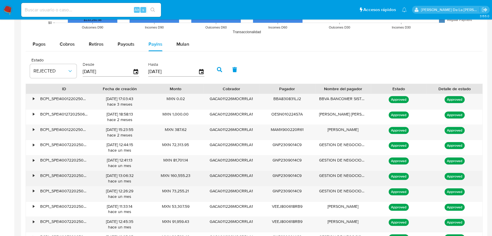
scroll to position [582, 0]
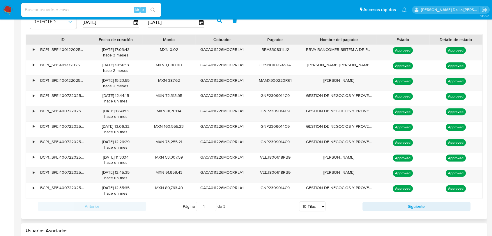
drag, startPoint x: 370, startPoint y: 39, endPoint x: 388, endPoint y: 40, distance: 18.0
click at [388, 40] on div "ID Fecha de creación Monto Cobrador Pagador Nombre del pagador Estado Detalle d…" at bounding box center [254, 40] width 456 height 10
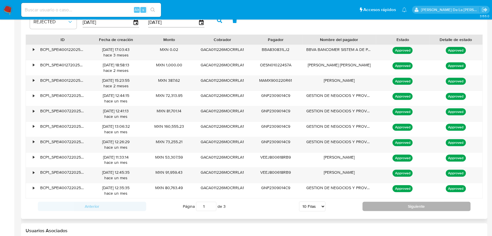
click at [387, 202] on button "Siguiente" at bounding box center [416, 206] width 108 height 9
type input "2"
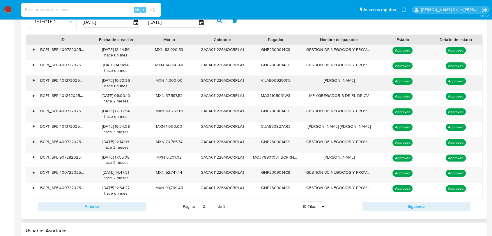
click at [33, 90] on div "•" at bounding box center [31, 83] width 10 height 15
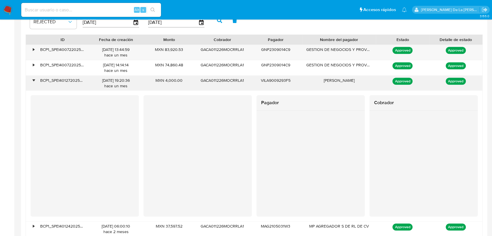
click at [33, 85] on div "•" at bounding box center [31, 83] width 10 height 15
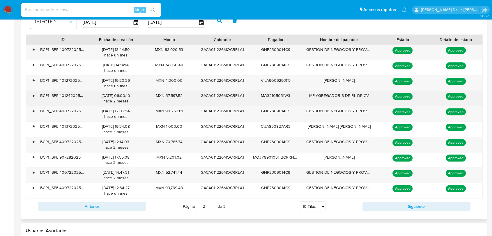
click at [33, 94] on div "•" at bounding box center [33, 96] width 1 height 6
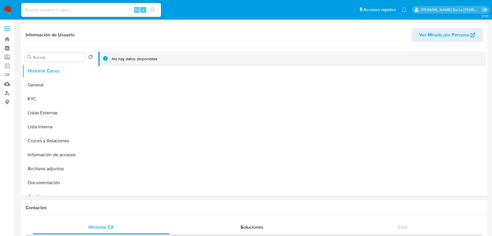
select select "10"
click at [51, 88] on button "General" at bounding box center [56, 85] width 68 height 14
select select "10"
click at [51, 89] on button "General" at bounding box center [56, 85] width 68 height 14
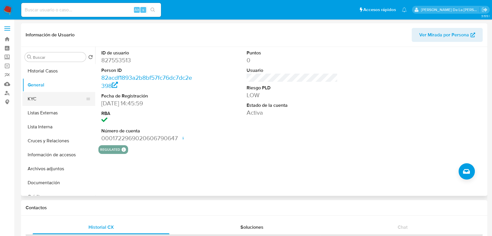
click at [49, 98] on button "KYC" at bounding box center [56, 99] width 68 height 14
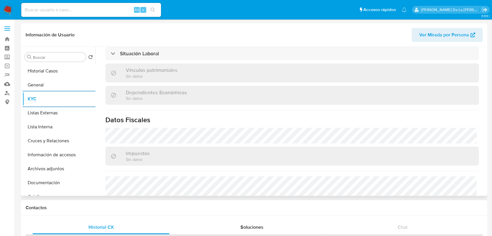
scroll to position [355, 0]
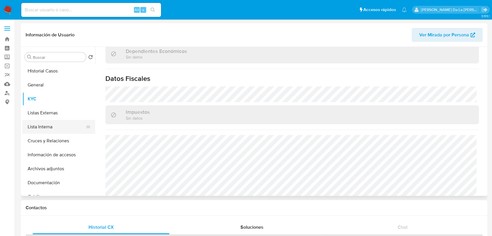
click at [45, 127] on button "Lista Interna" at bounding box center [56, 127] width 68 height 14
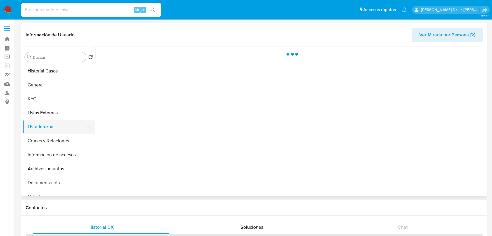
scroll to position [0, 0]
click at [49, 116] on button "Listas Externas" at bounding box center [56, 113] width 68 height 14
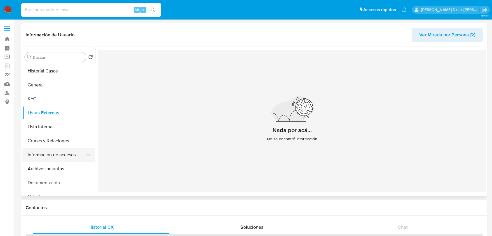
click at [63, 148] on button "Información de accesos" at bounding box center [56, 155] width 68 height 14
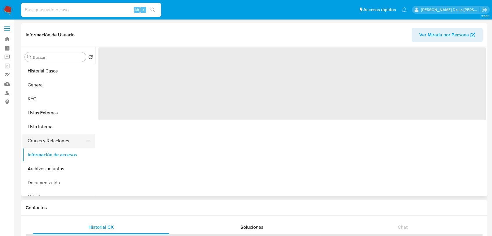
click at [62, 143] on button "Cruces y Relaciones" at bounding box center [56, 141] width 68 height 14
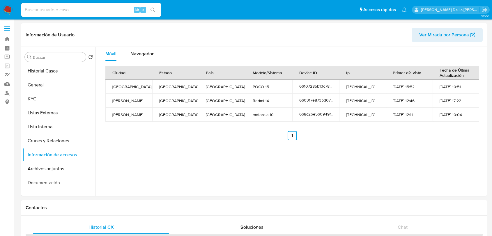
select select "10"
click at [10, 9] on img at bounding box center [8, 10] width 10 height 10
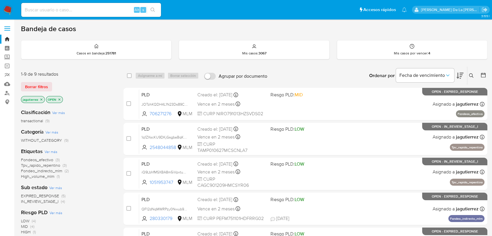
click at [38, 164] on span "Tpv_rapido_repentino" at bounding box center [40, 165] width 39 height 6
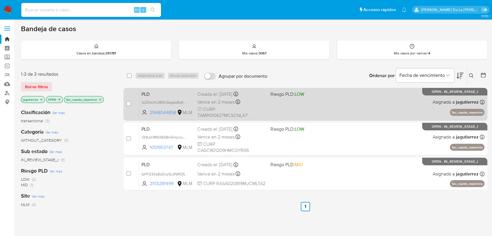
click at [289, 107] on div "PLD 1q1ZXscKU9DKjGsgbaBqKM8Z 2548044858 MLM Riesgo PLD: LOW Creado el: [DATE] C…" at bounding box center [311, 103] width 345 height 29
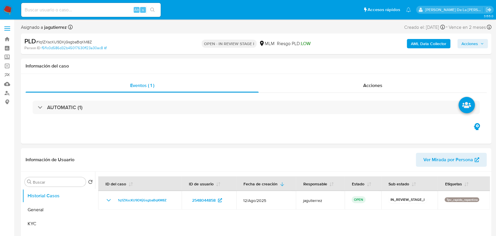
select select "10"
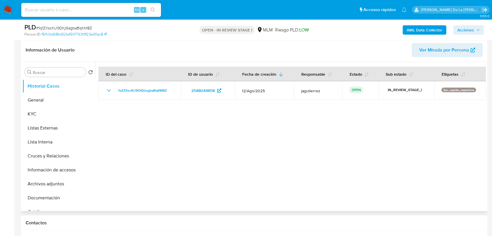
scroll to position [65, 0]
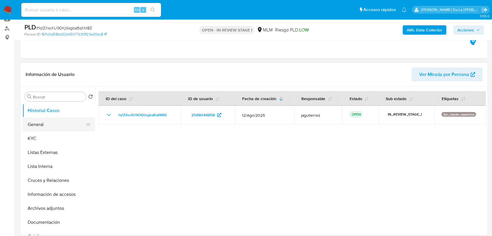
click at [53, 131] on button "General" at bounding box center [56, 124] width 68 height 14
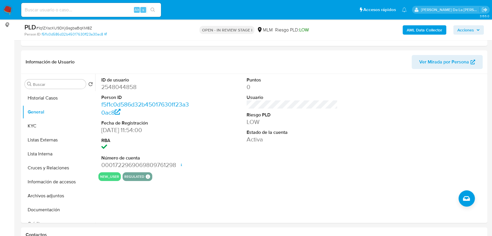
scroll to position [79, 0]
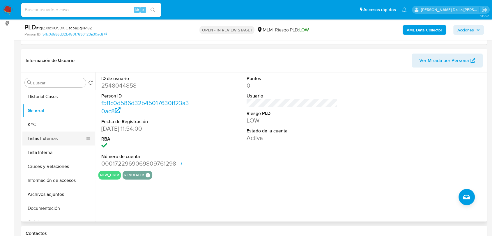
click at [40, 131] on button "Listas Externas" at bounding box center [56, 138] width 68 height 14
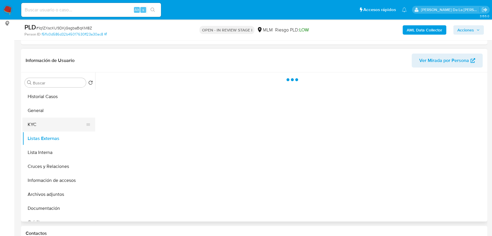
click at [46, 123] on button "KYC" at bounding box center [56, 124] width 68 height 14
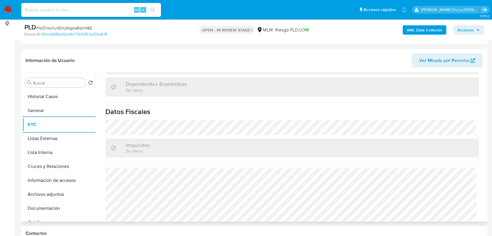
scroll to position [365, 0]
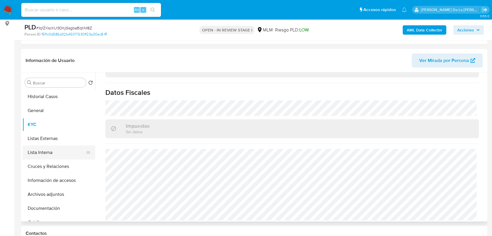
drag, startPoint x: 49, startPoint y: 139, endPoint x: 47, endPoint y: 151, distance: 12.5
click at [49, 139] on button "Listas Externas" at bounding box center [58, 138] width 73 height 14
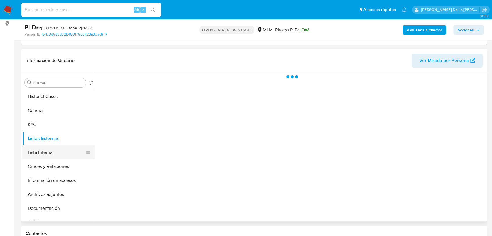
scroll to position [0, 0]
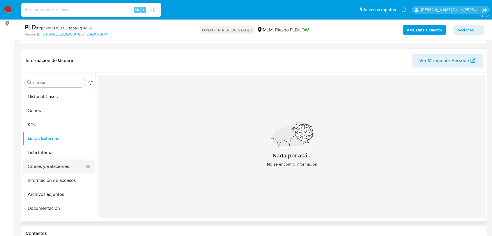
click at [72, 168] on button "Cruces y Relaciones" at bounding box center [56, 166] width 68 height 14
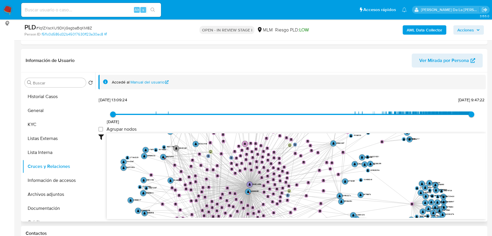
drag, startPoint x: 286, startPoint y: 156, endPoint x: 291, endPoint y: 148, distance: 9.2
click at [291, 148] on icon "phone-4b41c3094b7226618a950ebe101a55e1  user-2548044858  2548044858 person-f5…" at bounding box center [296, 175] width 379 height 84
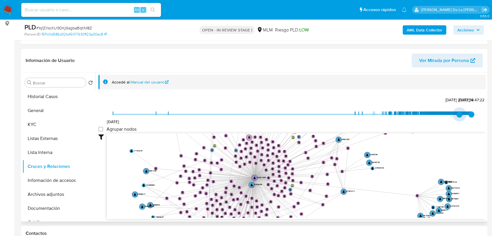
type input "1751573333000"
drag, startPoint x: 115, startPoint y: 116, endPoint x: 457, endPoint y: 116, distance: 342.3
click at [457, 116] on span "3/7/2025, 14:08:53" at bounding box center [460, 114] width 6 height 6
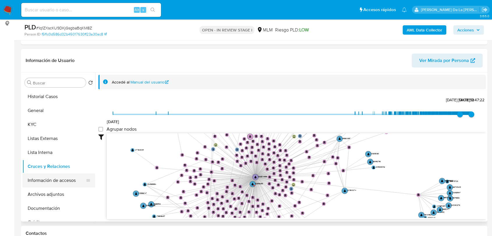
click at [63, 180] on button "Información de accesos" at bounding box center [56, 180] width 68 height 14
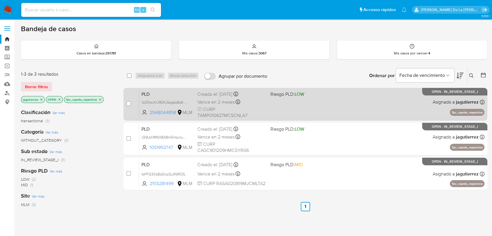
click at [284, 113] on div "PLD 1q1ZXscKU9DKjGsgbaBqKM8Z 2548044858 MLM Riesgo PLD: LOW Creado el: [DATE] C…" at bounding box center [311, 103] width 345 height 29
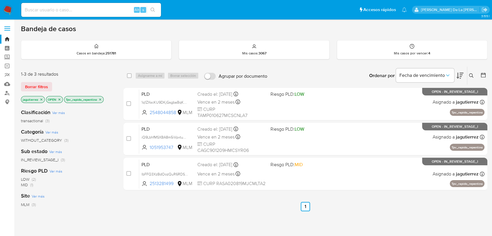
click at [6, 9] on img at bounding box center [8, 10] width 10 height 10
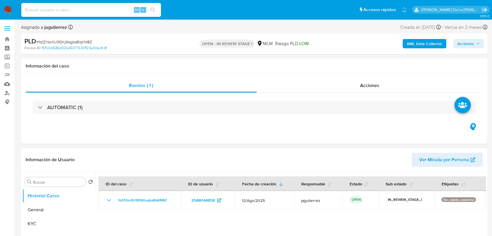
select select "10"
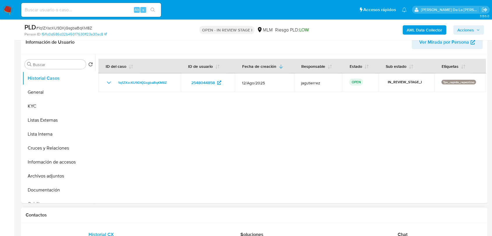
scroll to position [161, 0]
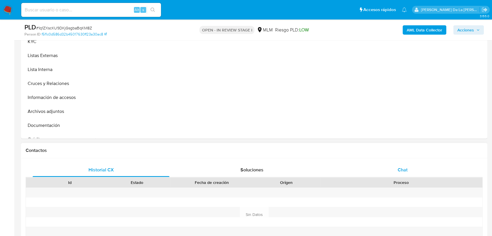
click at [393, 171] on div "Chat" at bounding box center [402, 170] width 137 height 14
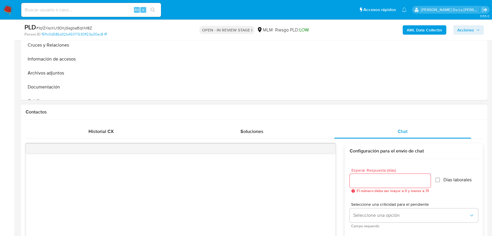
scroll to position [258, 0]
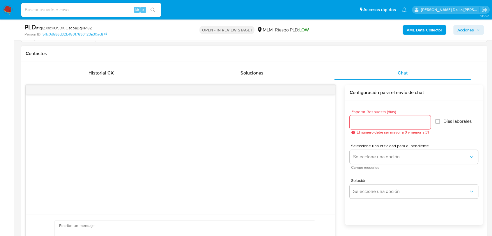
click at [393, 113] on span "Esperar Respuesta (días)" at bounding box center [391, 112] width 81 height 4
click at [383, 123] on input "Esperar Respuesta (días)" at bounding box center [389, 122] width 81 height 8
type input "5"
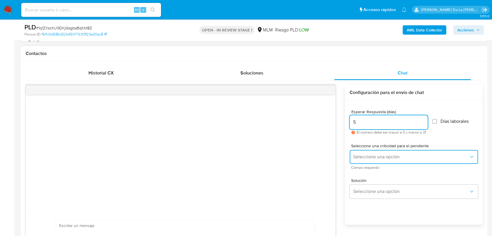
click at [396, 154] on span "Seleccione una opción" at bounding box center [410, 157] width 115 height 6
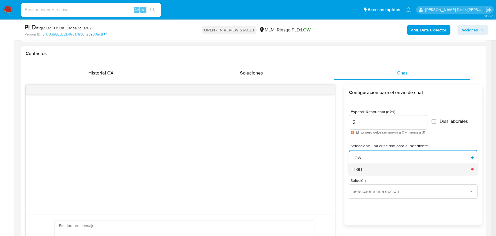
click at [373, 163] on div "HIGH" at bounding box center [409, 169] width 115 height 12
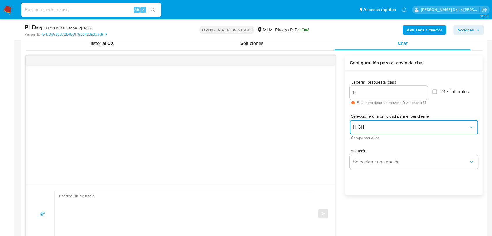
scroll to position [323, 0]
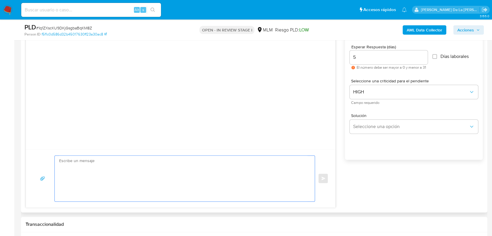
click at [112, 168] on textarea at bounding box center [183, 179] width 248 height 46
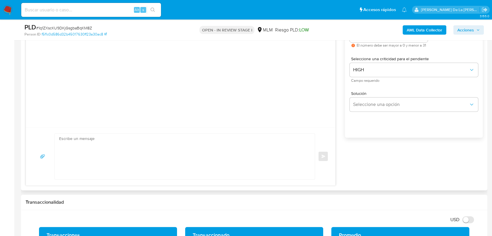
click at [121, 178] on div "Historial CX Soluciones Chat Id Estado Fecha de creación Origen Proceso Anterio…" at bounding box center [254, 82] width 466 height 216
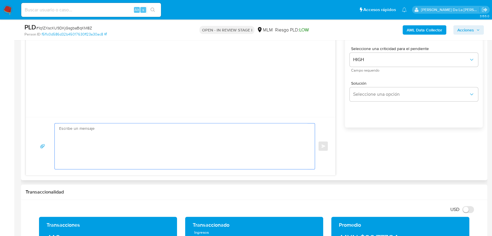
click at [125, 145] on textarea at bounding box center [183, 146] width 248 height 46
paste textarea "Loremips dolorsi, Am consectetur adi el se doeiusmodtem in utlabo et do mag ali…"
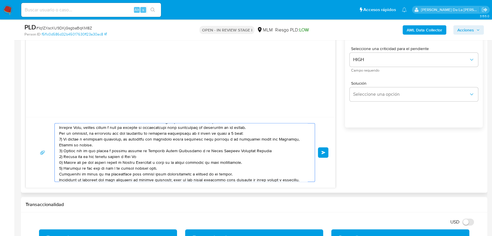
scroll to position [0, 0]
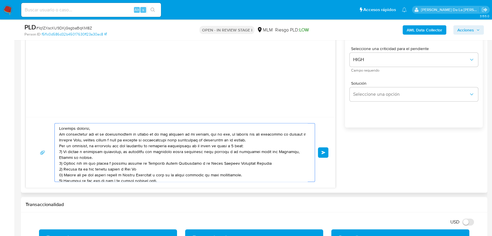
click at [96, 132] on textarea at bounding box center [183, 152] width 248 height 58
click at [97, 129] on textarea at bounding box center [183, 152] width 248 height 58
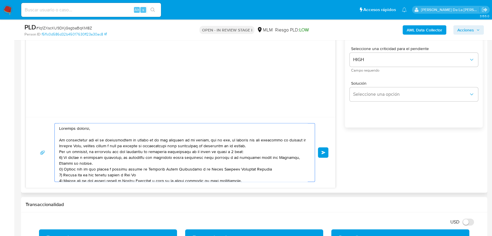
scroll to position [32, 0]
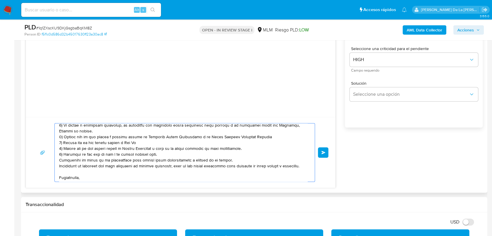
click at [101, 128] on textarea at bounding box center [183, 152] width 248 height 58
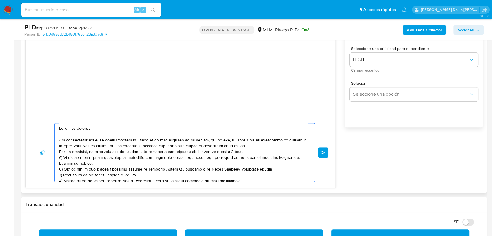
scroll to position [0, 0]
click at [253, 147] on textarea at bounding box center [183, 152] width 248 height 58
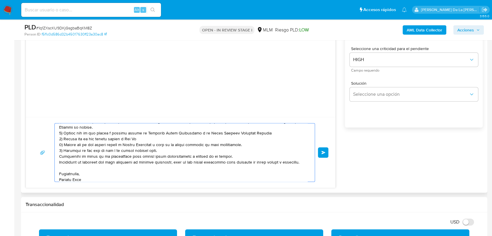
scroll to position [59, 0]
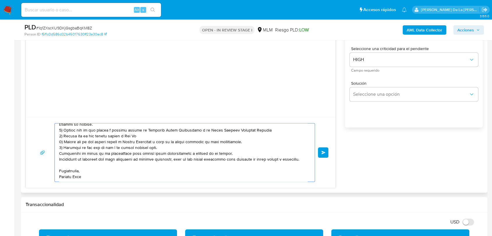
click at [168, 136] on textarea at bounding box center [183, 152] width 248 height 58
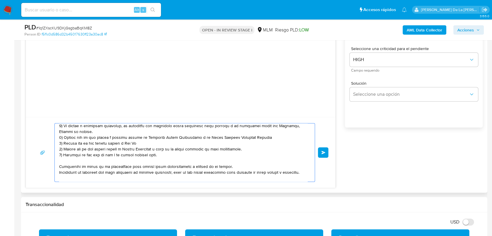
scroll to position [26, 0]
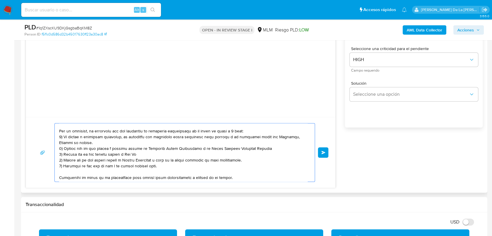
drag, startPoint x: 63, startPoint y: 167, endPoint x: 62, endPoint y: 159, distance: 7.3
click at [62, 159] on textarea at bounding box center [183, 152] width 248 height 58
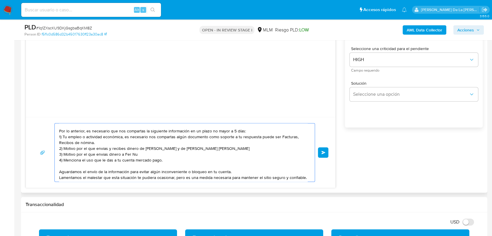
drag, startPoint x: 66, startPoint y: 149, endPoint x: 261, endPoint y: 150, distance: 194.6
click at [261, 150] on textarea "Estimado cliente, Te comunicamos que se ha identificado un cambio en el uso hab…" at bounding box center [183, 152] width 248 height 58
drag, startPoint x: 141, startPoint y: 156, endPoint x: 77, endPoint y: 156, distance: 64.3
click at [77, 156] on textarea "Estimado cliente, Te comunicamos que se ha identificado un cambio en el uso hab…" at bounding box center [183, 152] width 248 height 58
paste textarea "[PERSON_NAME] Del [PERSON_NAME]"
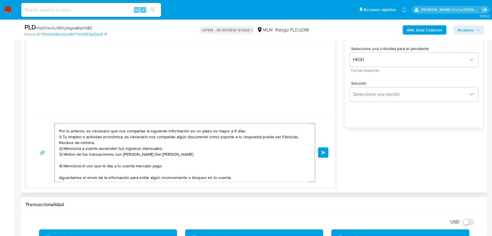
click at [203, 157] on textarea "Estimado cliente, Te comunicamos que se ha identificado un cambio en el uso hab…" at bounding box center [183, 152] width 248 height 58
paste textarea "[PERSON_NAME]"
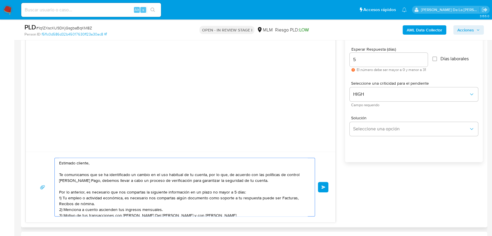
scroll to position [355, 0]
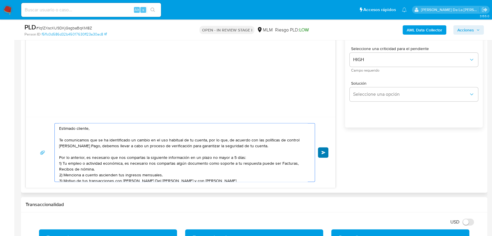
type textarea "Estimado cliente, Te comunicamos que se ha identificado un cambio en el uso hab…"
click at [325, 154] on button "Enviar" at bounding box center [323, 152] width 10 height 10
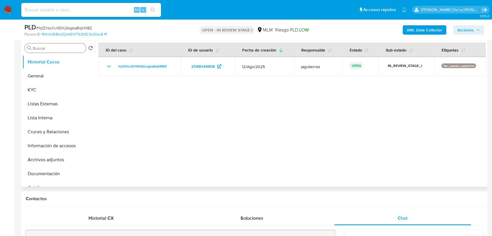
scroll to position [65, 0]
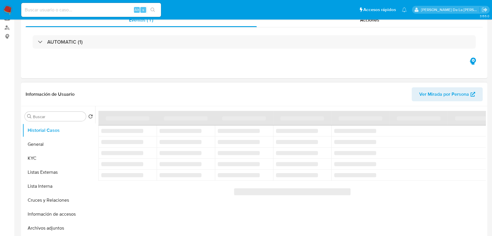
scroll to position [97, 0]
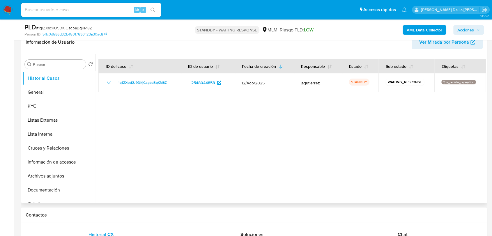
select select "10"
click at [54, 99] on button "KYC" at bounding box center [56, 106] width 68 height 14
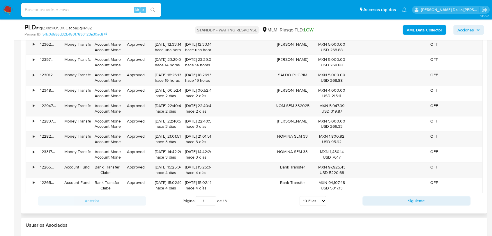
scroll to position [646, 0]
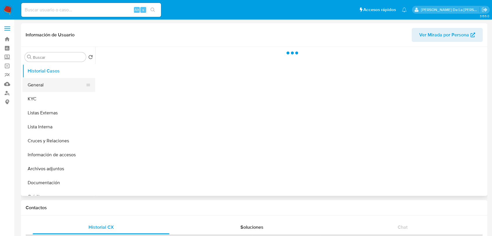
click at [47, 82] on button "General" at bounding box center [56, 85] width 68 height 14
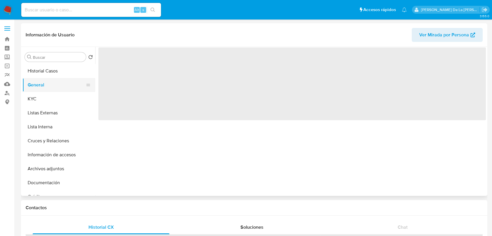
select select "10"
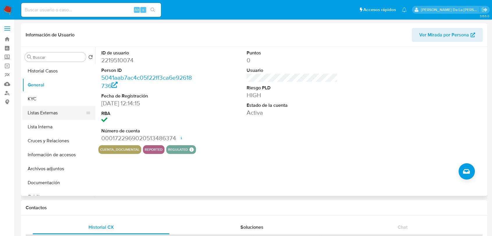
click at [44, 110] on button "Listas Externas" at bounding box center [56, 113] width 68 height 14
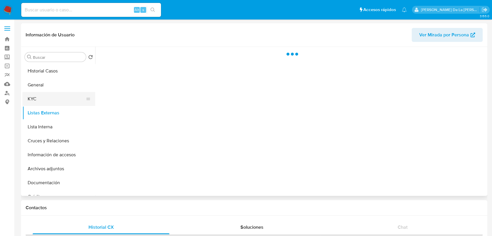
click at [49, 100] on button "KYC" at bounding box center [56, 99] width 68 height 14
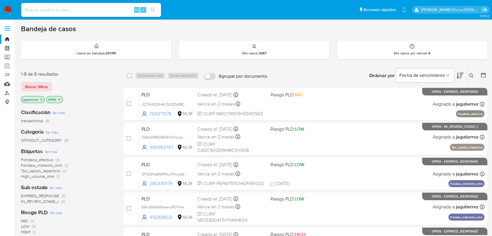
click at [2, 84] on link "Mulan" at bounding box center [34, 83] width 69 height 9
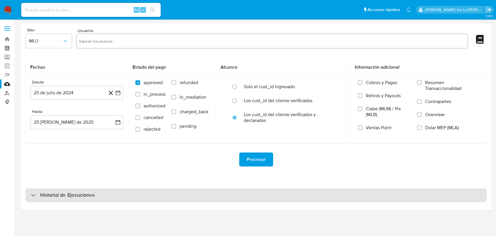
click at [46, 192] on h3 "Historial de Ejecuciones" at bounding box center [67, 195] width 55 height 7
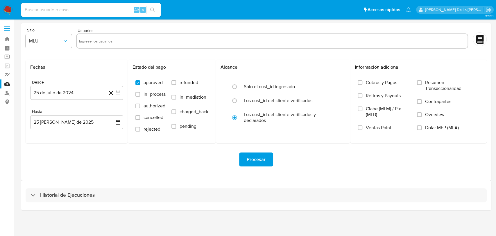
select select "10"
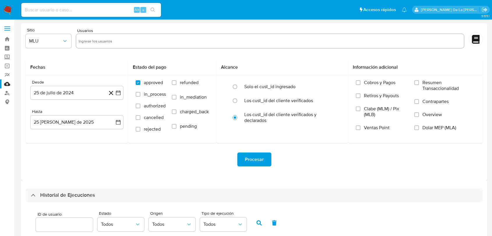
click at [7, 11] on img at bounding box center [8, 10] width 10 height 10
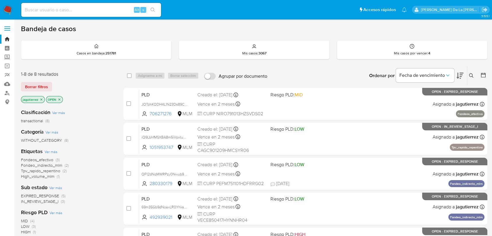
click at [40, 171] on span "Tpv_rapido_repentino" at bounding box center [40, 171] width 39 height 6
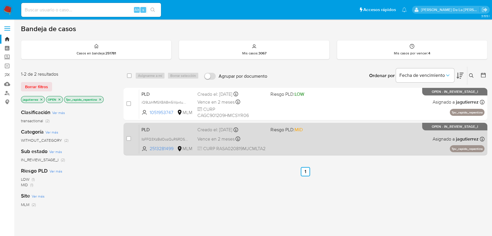
click at [342, 152] on div "PLD IbFFQ3XzBdOozQuR6RDS1ba1 2513281499 MLM Riesgo PLD: MID Creado el: [DATE] C…" at bounding box center [311, 138] width 345 height 29
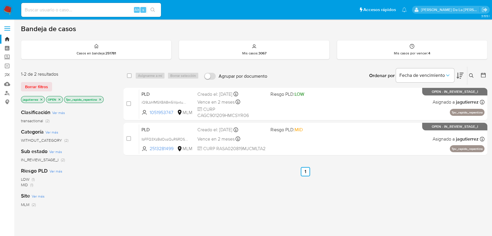
click at [63, 15] on div "Alt s" at bounding box center [91, 10] width 140 height 14
click at [61, 11] on input at bounding box center [91, 10] width 140 height 8
paste input "217335962"
type input "217335962"
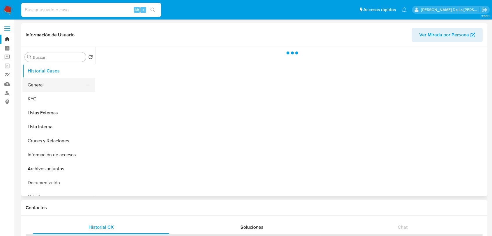
click at [58, 84] on button "General" at bounding box center [56, 85] width 68 height 14
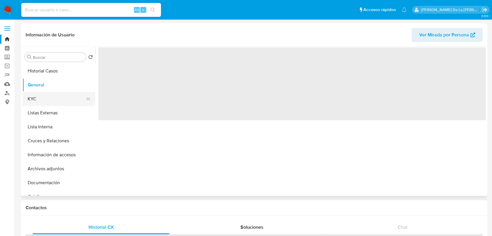
select select "10"
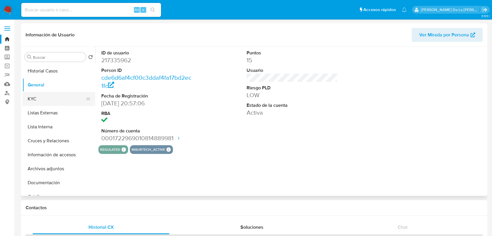
drag, startPoint x: 47, startPoint y: 96, endPoint x: 47, endPoint y: 101, distance: 4.7
click at [47, 101] on button "KYC" at bounding box center [56, 99] width 68 height 14
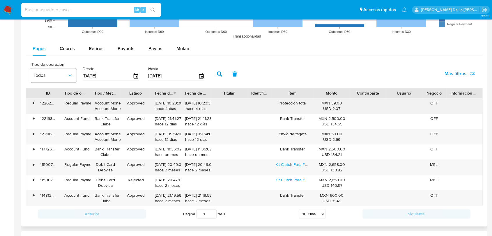
scroll to position [517, 0]
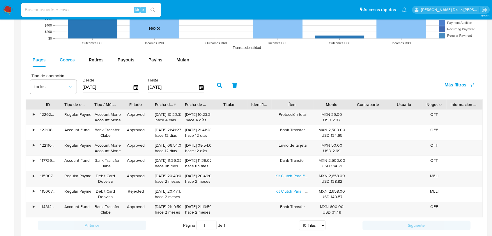
click at [70, 59] on span "Cobros" at bounding box center [67, 59] width 15 height 7
select select "10"
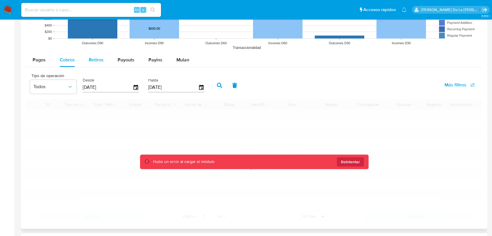
click at [95, 60] on span "Retiros" at bounding box center [96, 59] width 15 height 7
select select "10"
click at [129, 59] on span "Payouts" at bounding box center [125, 59] width 17 height 7
select select "10"
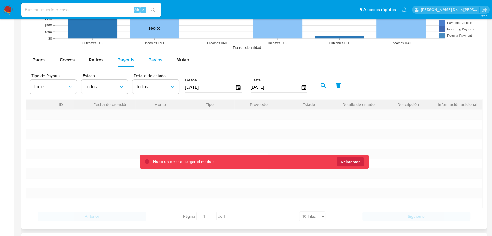
click at [165, 58] on button "Payins" at bounding box center [155, 60] width 28 height 14
select select "10"
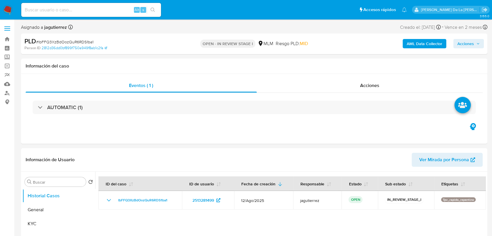
select select "10"
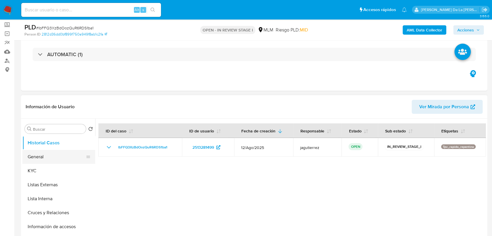
drag, startPoint x: 47, startPoint y: 153, endPoint x: 60, endPoint y: 152, distance: 13.7
click at [46, 153] on button "General" at bounding box center [56, 157] width 68 height 14
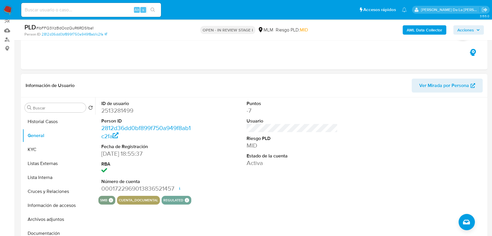
scroll to position [65, 0]
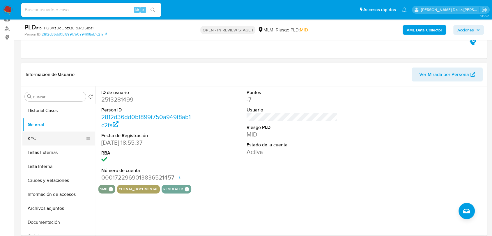
click at [47, 131] on button "KYC" at bounding box center [56, 138] width 68 height 14
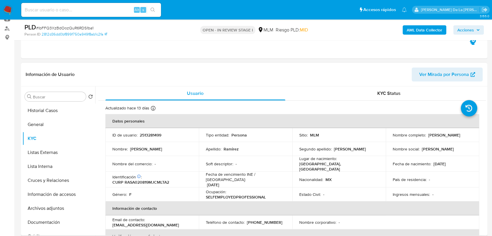
drag, startPoint x: 389, startPoint y: 137, endPoint x: 444, endPoint y: 138, distance: 55.0
click at [444, 138] on td "Nombre completo : [PERSON_NAME]" at bounding box center [431, 135] width 93 height 14
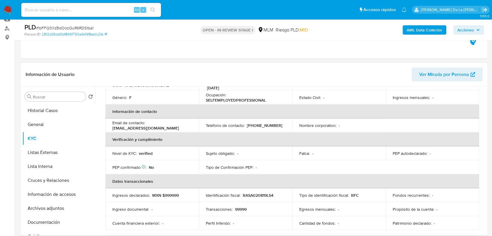
scroll to position [32, 0]
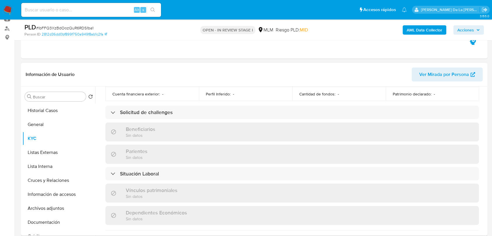
click at [139, 96] on td "Cuenta financiera exterior : -" at bounding box center [151, 94] width 93 height 14
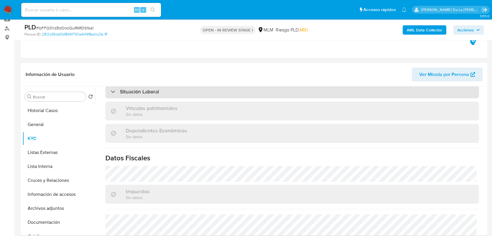
scroll to position [258, 0]
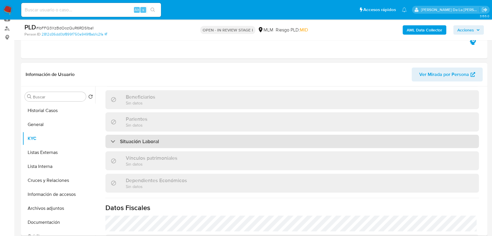
click at [142, 138] on h3 "Situación Laboral" at bounding box center [139, 141] width 39 height 6
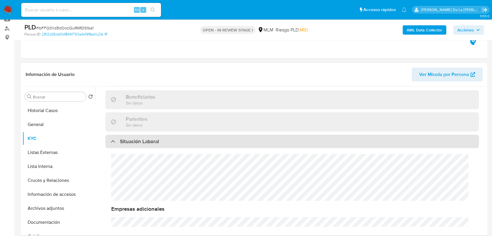
click at [142, 138] on h3 "Situación Laboral" at bounding box center [139, 141] width 39 height 6
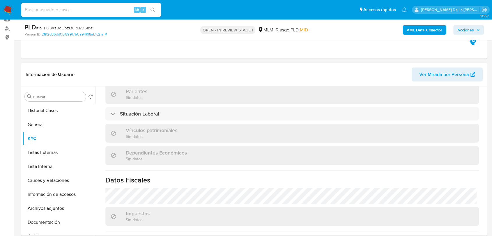
scroll to position [355, 0]
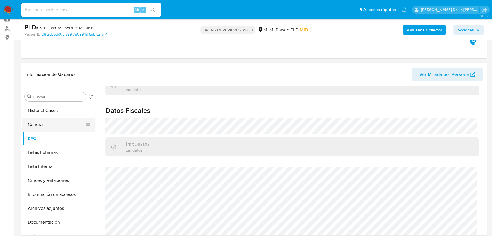
click at [47, 126] on button "General" at bounding box center [56, 124] width 68 height 14
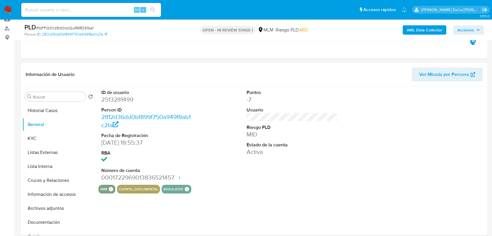
click at [285, 110] on dt "Usuario" at bounding box center [291, 110] width 91 height 6
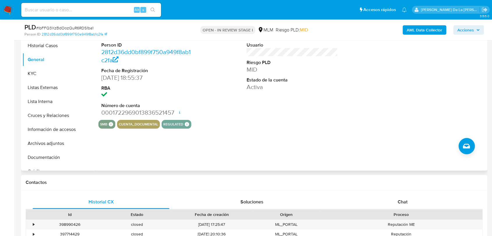
scroll to position [129, 0]
click at [268, 149] on div "ID de usuario 2513281499 Person ID 2812d36dd0bf899f750a949f8ab1c2fa Fecha de Re…" at bounding box center [290, 96] width 390 height 149
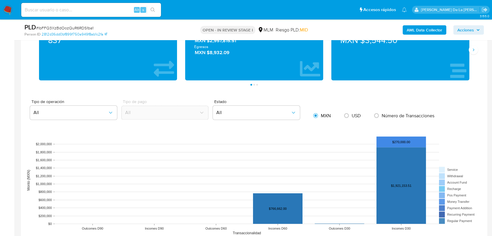
scroll to position [582, 0]
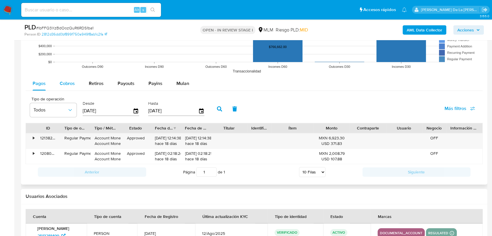
click at [66, 86] on span "Cobros" at bounding box center [67, 83] width 15 height 7
select select "10"
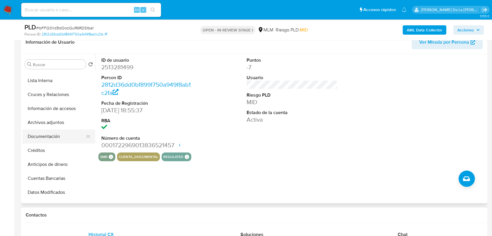
scroll to position [65, 0]
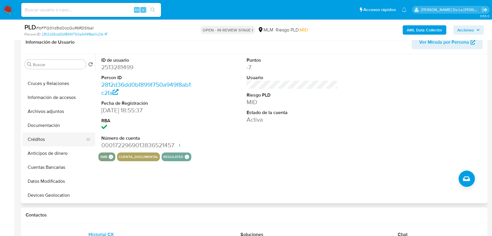
click at [56, 133] on button "Créditos" at bounding box center [56, 139] width 68 height 14
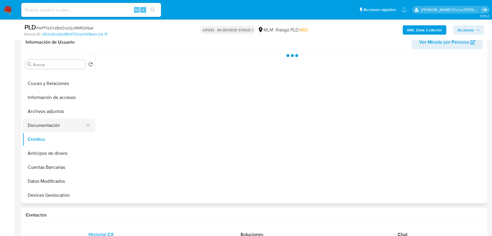
click at [57, 127] on button "Documentación" at bounding box center [56, 125] width 68 height 14
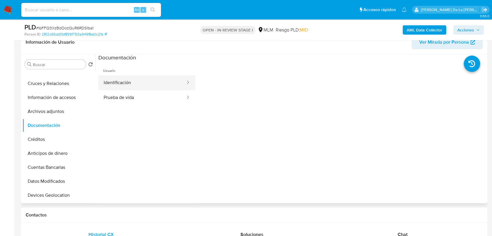
click at [156, 78] on button "Identificación" at bounding box center [142, 82] width 88 height 15
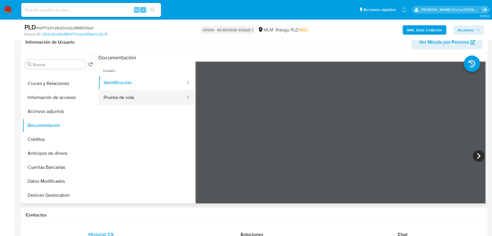
click at [131, 102] on button "Prueba de vida" at bounding box center [142, 97] width 88 height 15
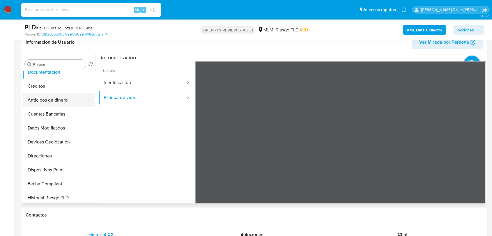
scroll to position [129, 0]
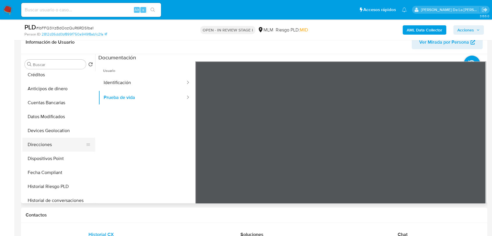
click at [44, 143] on button "Direcciones" at bounding box center [56, 145] width 68 height 14
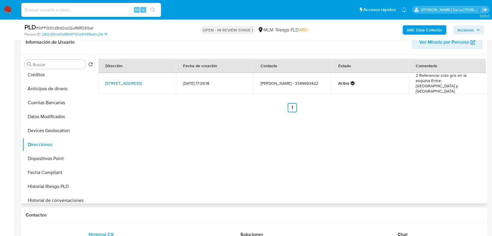
click at [116, 83] on link "Calle Paseo De Los Cisnes 169, Tlaquepaque, Jalisco, 45619, Mexico 169" at bounding box center [123, 83] width 36 height 6
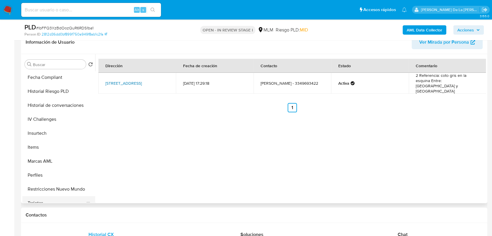
scroll to position [213, 0]
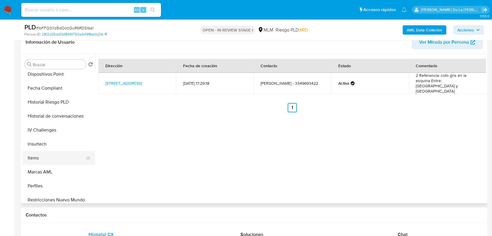
click at [50, 159] on button "Items" at bounding box center [56, 158] width 68 height 14
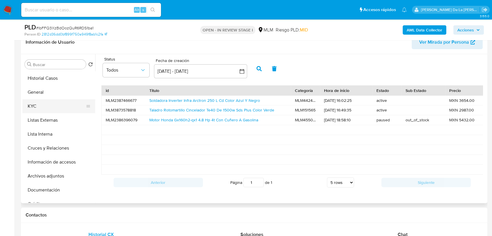
scroll to position [0, 0]
click at [62, 103] on button "KYC" at bounding box center [56, 106] width 68 height 14
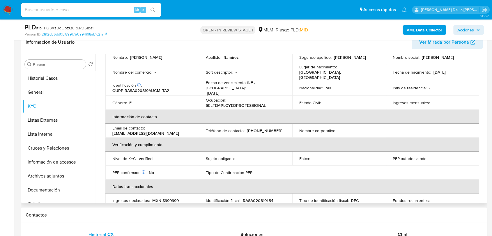
scroll to position [65, 0]
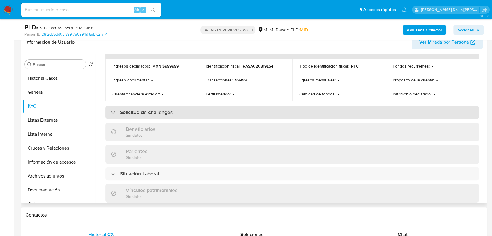
click at [154, 113] on div "Solicitud de challenges" at bounding box center [291, 112] width 373 height 13
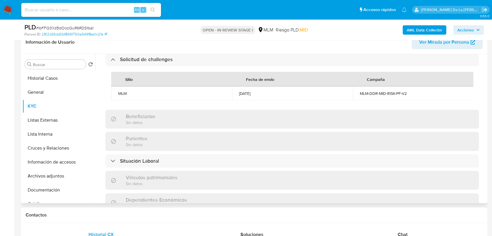
scroll to position [291, 0]
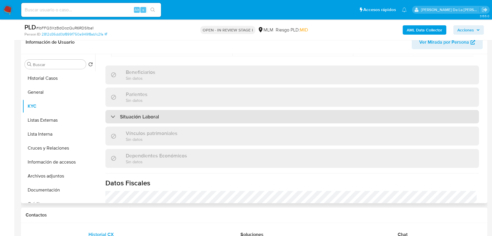
click at [147, 118] on h3 "Situación Laboral" at bounding box center [139, 116] width 39 height 6
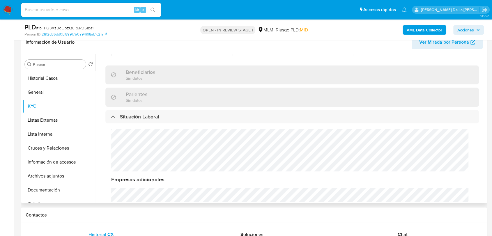
scroll to position [6, 0]
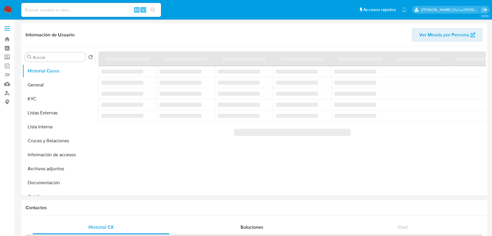
select select "10"
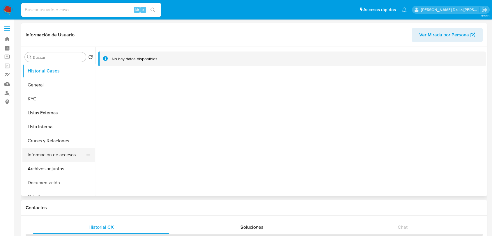
click at [37, 161] on button "Información de accesos" at bounding box center [56, 155] width 68 height 14
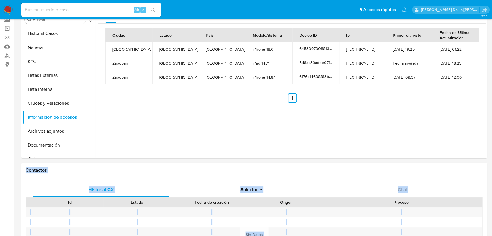
scroll to position [39, 0]
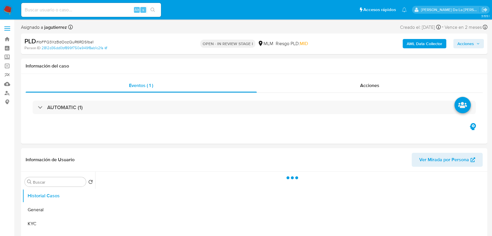
select select "10"
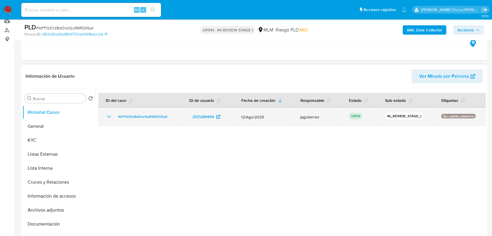
scroll to position [65, 0]
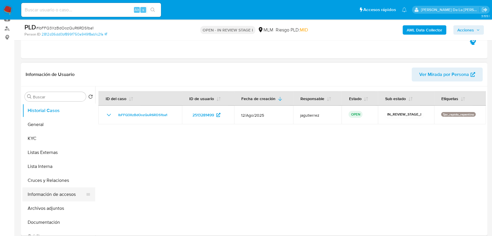
click at [61, 196] on button "Información de accesos" at bounding box center [56, 194] width 68 height 14
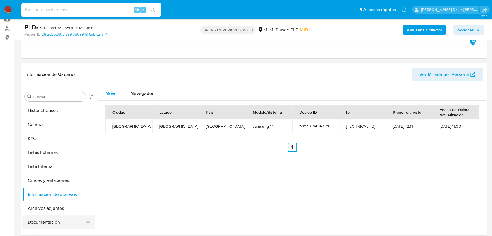
click at [40, 225] on button "Documentación" at bounding box center [56, 222] width 68 height 14
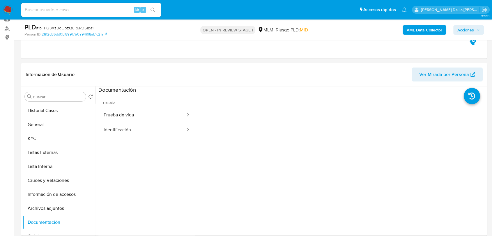
click at [132, 115] on button "Prueba de vida" at bounding box center [142, 115] width 88 height 15
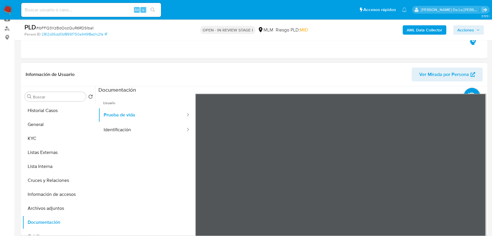
click at [159, 138] on ul "Usuario Prueba de vida Identificación" at bounding box center [146, 178] width 97 height 168
click at [129, 131] on button "Identificación" at bounding box center [142, 129] width 88 height 15
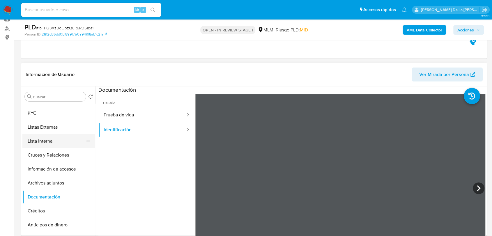
click at [42, 145] on ul "Historial Casos General KYC Listas Externas Lista Interna Cruces y Relaciones I…" at bounding box center [58, 169] width 73 height 131
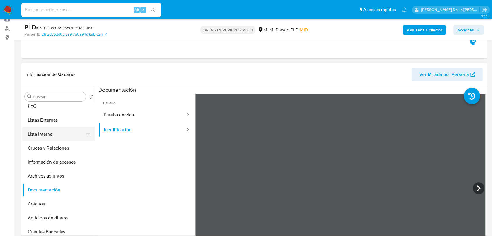
click at [45, 133] on button "Lista Interna" at bounding box center [56, 134] width 68 height 14
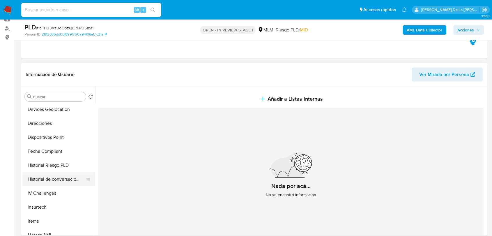
scroll to position [194, 0]
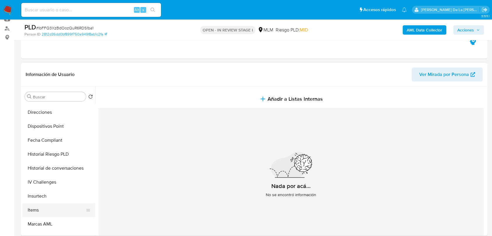
click at [43, 204] on button "Items" at bounding box center [56, 210] width 68 height 14
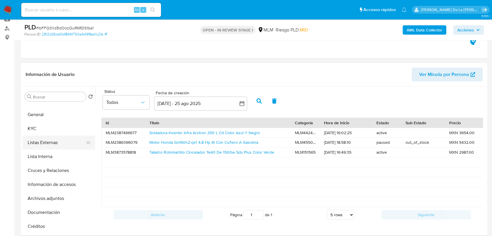
scroll to position [0, 0]
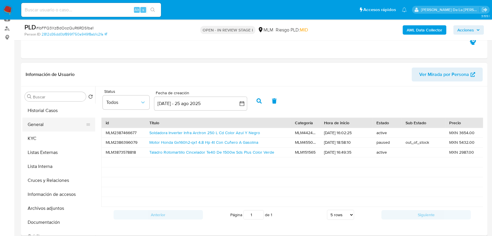
click at [47, 123] on button "General" at bounding box center [56, 124] width 68 height 14
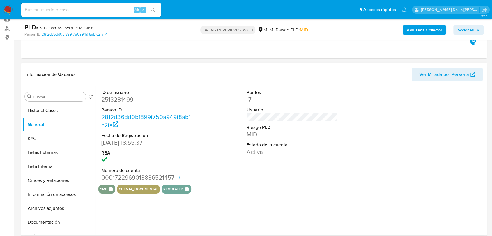
click at [125, 103] on dd "2513281499" at bounding box center [146, 99] width 91 height 8
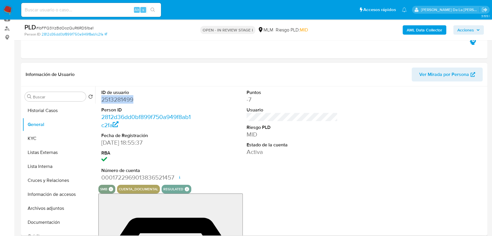
copy dd "2513281499"
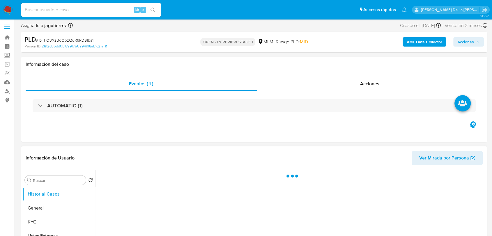
scroll to position [32, 0]
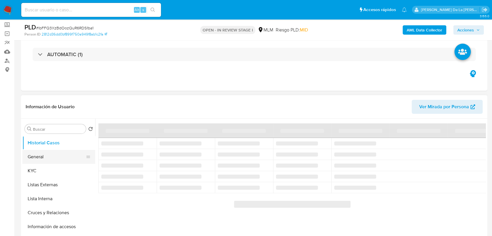
click at [40, 154] on button "General" at bounding box center [56, 157] width 68 height 14
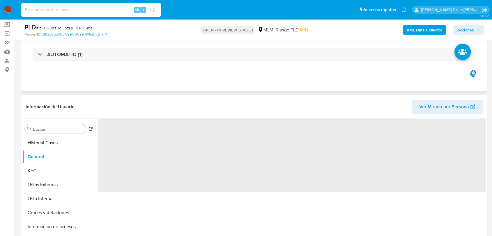
select select "10"
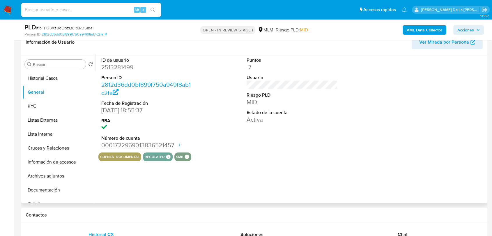
scroll to position [87, 0]
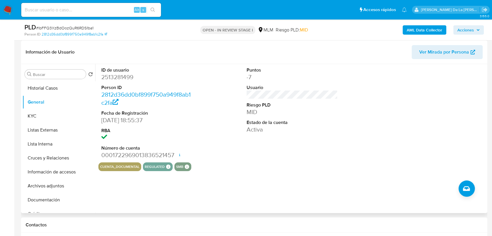
click at [213, 82] on div "ID de usuario 2513281499 Person ID 2812d36dd0bf899f750a949f8ab1c2fa Fecha de Re…" at bounding box center [291, 113] width 387 height 98
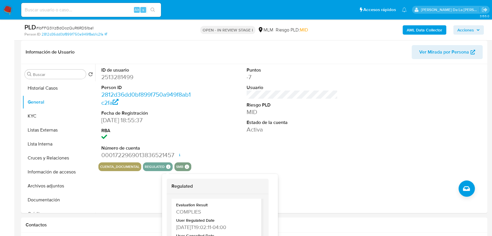
scroll to position [28, 0]
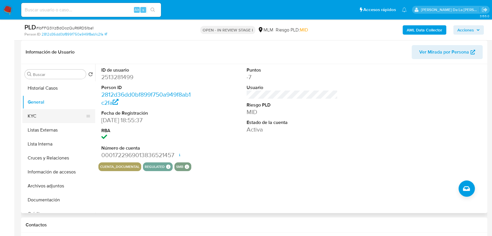
click at [41, 115] on button "KYC" at bounding box center [56, 116] width 68 height 14
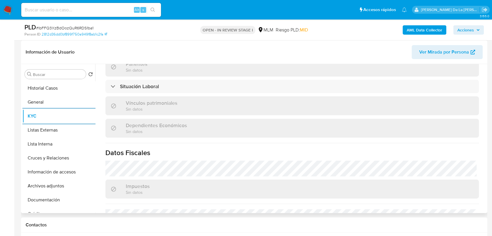
scroll to position [360, 0]
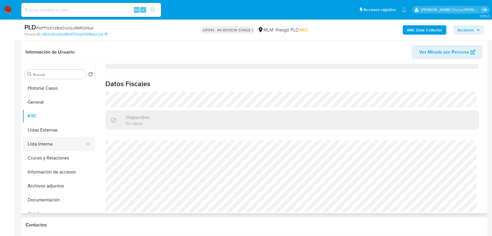
click at [41, 140] on button "Lista Interna" at bounding box center [56, 144] width 68 height 14
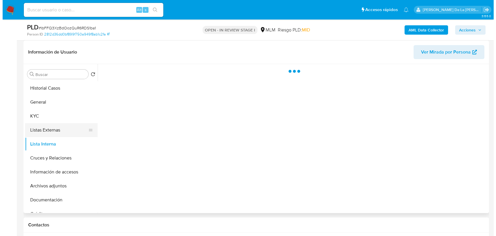
scroll to position [0, 0]
click at [58, 127] on button "Listas Externas" at bounding box center [56, 130] width 68 height 14
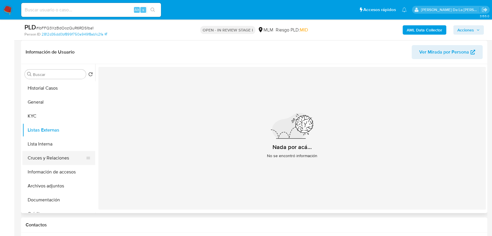
click at [69, 155] on button "Cruces y Relaciones" at bounding box center [56, 158] width 68 height 14
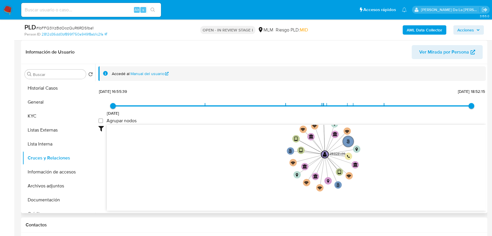
drag, startPoint x: 383, startPoint y: 159, endPoint x: 360, endPoint y: 178, distance: 29.6
click at [360, 178] on icon "phone-359bf2c3a10caa1bb6dd8af664a108ba  user-2513281499  2513281499 person-28…" at bounding box center [296, 167] width 379 height 84
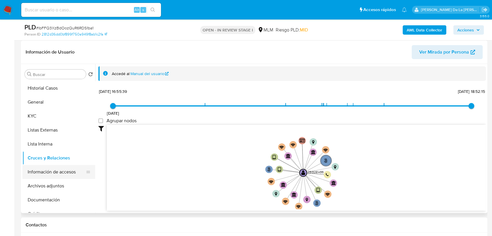
click at [63, 170] on button "Información de accesos" at bounding box center [56, 172] width 68 height 14
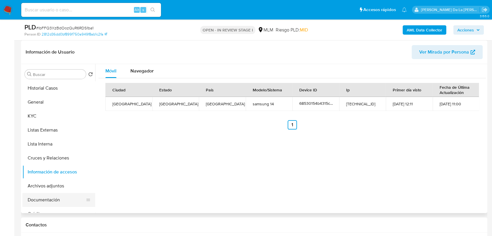
click at [59, 202] on button "Documentación" at bounding box center [56, 200] width 68 height 14
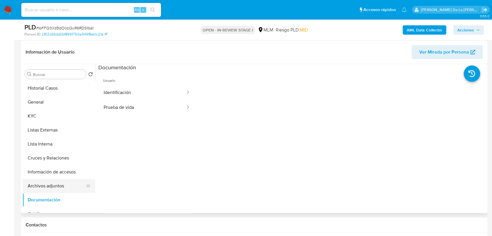
click at [60, 188] on button "Archivos adjuntos" at bounding box center [56, 186] width 68 height 14
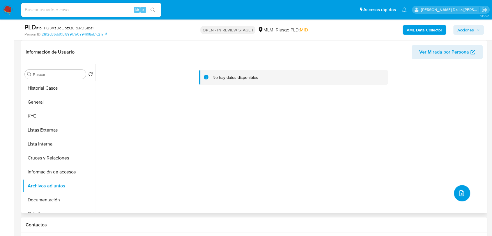
click at [460, 191] on icon "upload-file" at bounding box center [461, 193] width 5 height 6
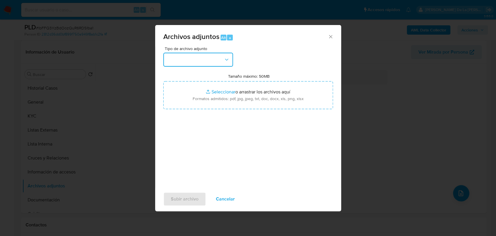
click at [210, 59] on button "button" at bounding box center [198, 60] width 70 height 14
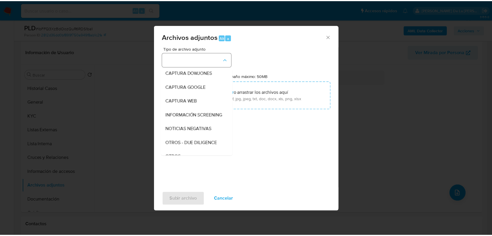
scroll to position [30, 0]
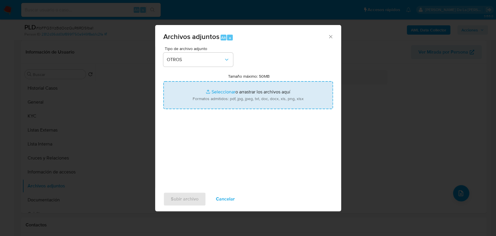
type input "C:\fakepath\2513281499_ATZIRI YAZMIN RAMIREZ SALCEDO_AGO2025_AT.xlsx"
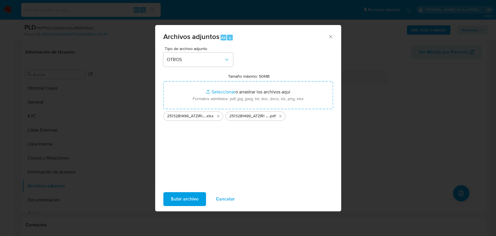
click at [188, 199] on span "Subir archivo" at bounding box center [185, 199] width 28 height 13
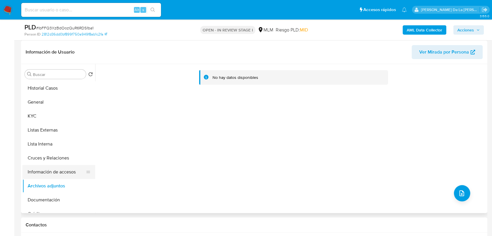
click at [33, 172] on button "Información de accesos" at bounding box center [56, 172] width 68 height 14
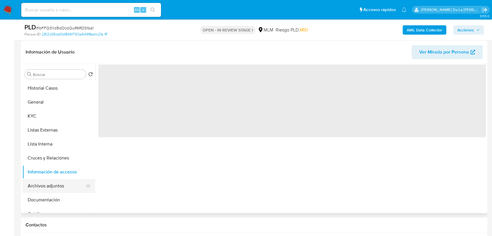
click at [51, 183] on button "Archivos adjuntos" at bounding box center [56, 186] width 68 height 14
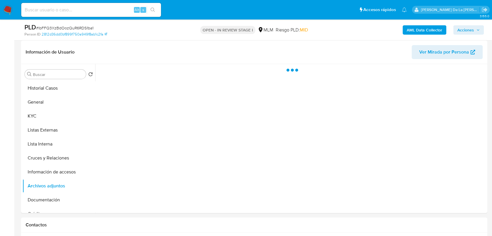
click at [472, 26] on span "Acciones" at bounding box center [465, 29] width 17 height 9
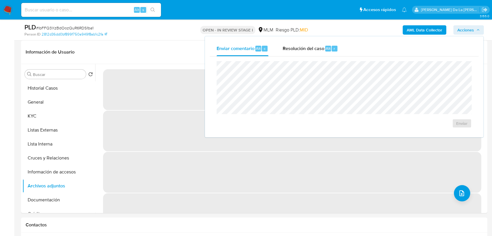
click at [319, 60] on div "Enviar" at bounding box center [343, 94] width 269 height 76
click at [311, 53] on div "Resolución del caso Alt r" at bounding box center [310, 48] width 56 height 15
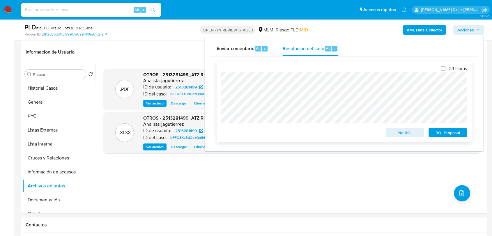
click at [400, 131] on span "No ROI" at bounding box center [404, 133] width 30 height 8
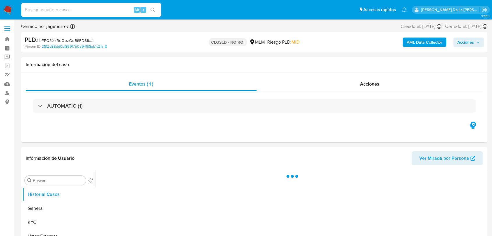
select select "10"
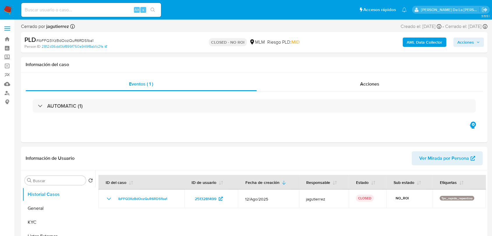
drag, startPoint x: 10, startPoint y: 13, endPoint x: 7, endPoint y: 13, distance: 3.8
click at [10, 13] on img at bounding box center [8, 10] width 10 height 10
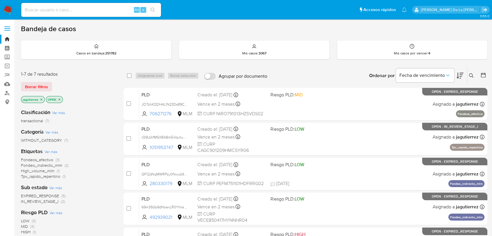
click at [34, 200] on span "IN_REVIEW_STAGE_I" at bounding box center [40, 201] width 38 height 6
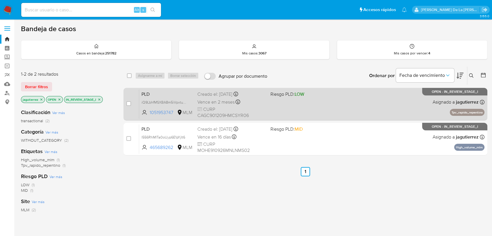
click at [316, 102] on div "PLD iQ9LbhfMSXBA8m5iVpxtu4IG 1051953747 MLM Riesgo PLD: LOW Creado el: [DATE] C…" at bounding box center [311, 103] width 345 height 29
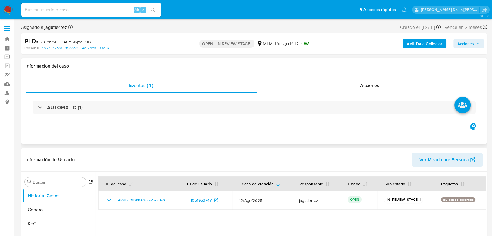
select select "10"
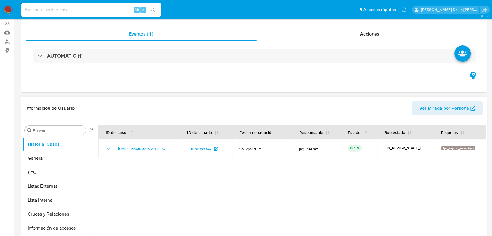
scroll to position [129, 0]
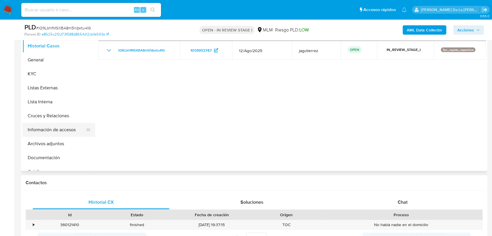
click at [54, 130] on button "Información de accesos" at bounding box center [56, 130] width 68 height 14
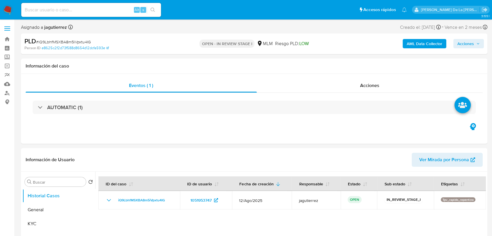
select select "10"
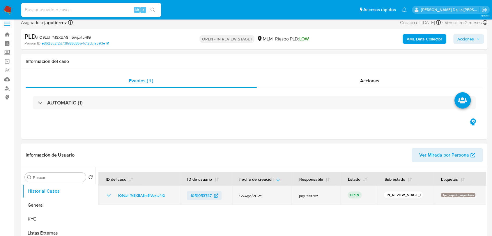
scroll to position [65, 0]
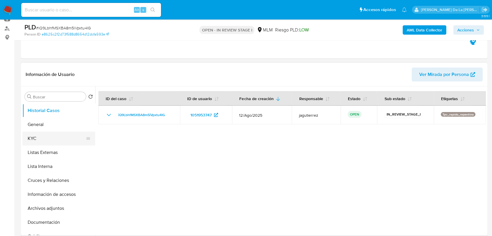
click at [75, 152] on button "Listas Externas" at bounding box center [58, 152] width 73 height 14
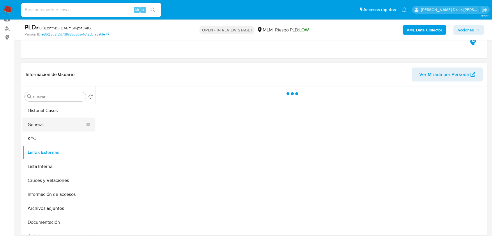
click at [50, 130] on button "General" at bounding box center [56, 124] width 68 height 14
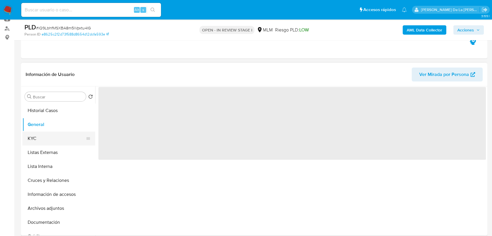
click at [44, 133] on button "KYC" at bounding box center [56, 138] width 68 height 14
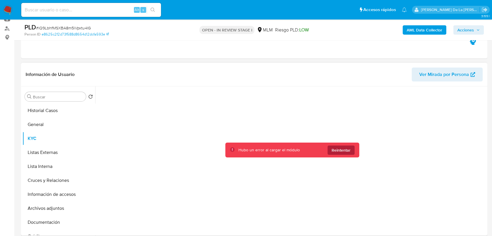
click at [340, 149] on span "Reintentar" at bounding box center [340, 149] width 19 height 9
drag, startPoint x: 349, startPoint y: 152, endPoint x: 318, endPoint y: 132, distance: 36.6
click at [348, 152] on span "Reintentar" at bounding box center [340, 149] width 19 height 9
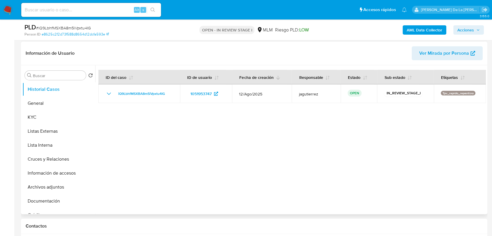
scroll to position [97, 0]
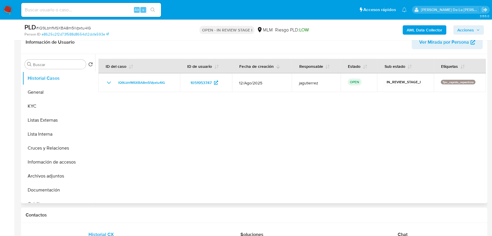
select select "10"
click at [46, 96] on button "General" at bounding box center [56, 92] width 68 height 14
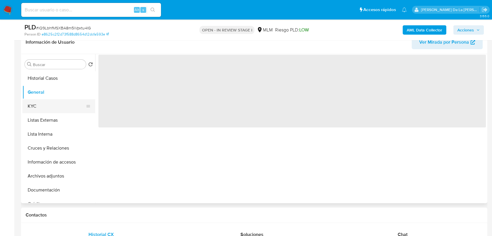
drag, startPoint x: 44, startPoint y: 106, endPoint x: 45, endPoint y: 102, distance: 3.6
click at [45, 103] on button "KYC" at bounding box center [56, 106] width 68 height 14
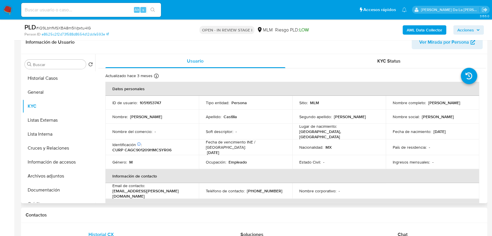
drag, startPoint x: 388, startPoint y: 105, endPoint x: 455, endPoint y: 106, distance: 66.9
click at [455, 106] on td "Nombre completo : Carlos Eduardo Castilla Gaytan" at bounding box center [431, 103] width 93 height 14
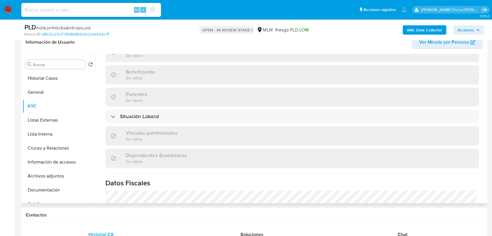
scroll to position [365, 0]
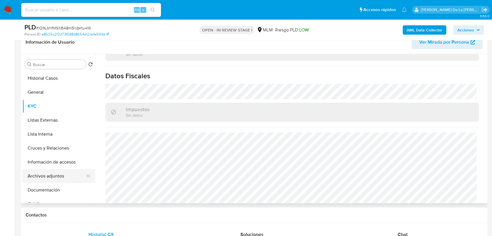
click at [51, 179] on button "Archivos adjuntos" at bounding box center [56, 176] width 68 height 14
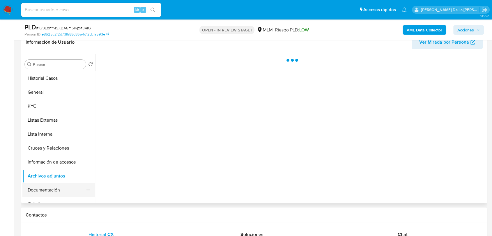
click at [50, 187] on button "Documentación" at bounding box center [56, 190] width 68 height 14
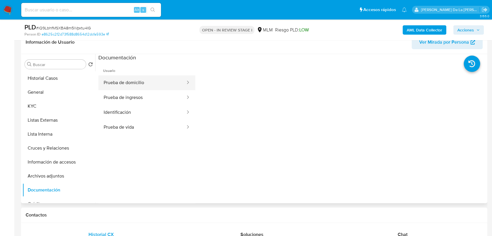
click at [117, 84] on button "Prueba de domicilio" at bounding box center [142, 82] width 88 height 15
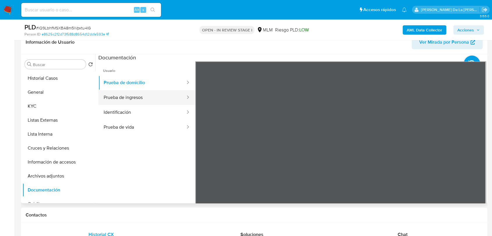
click at [152, 94] on button "Prueba de ingresos" at bounding box center [142, 97] width 88 height 15
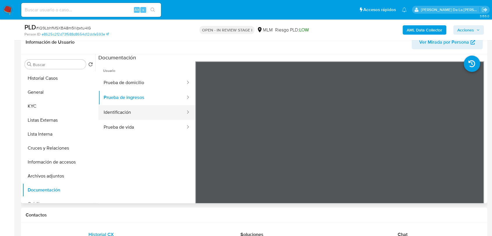
click at [161, 112] on button "Identificación" at bounding box center [142, 112] width 88 height 15
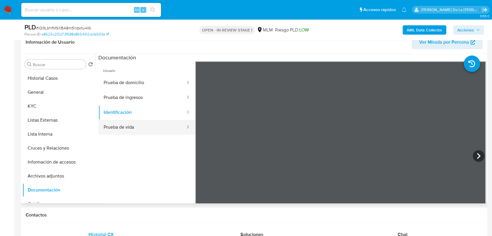
click at [147, 123] on button "Prueba de vida" at bounding box center [142, 127] width 88 height 15
click at [144, 120] on button "Prueba de vida" at bounding box center [142, 127] width 88 height 15
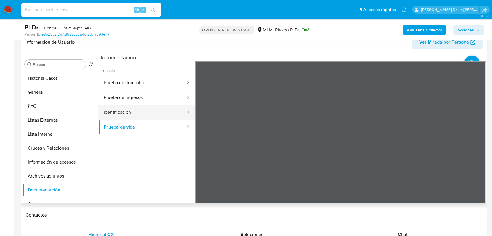
click at [145, 115] on button "Identificación" at bounding box center [142, 112] width 88 height 15
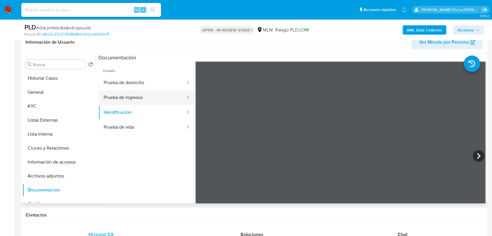
click at [142, 98] on button "Prueba de ingresos" at bounding box center [142, 97] width 88 height 15
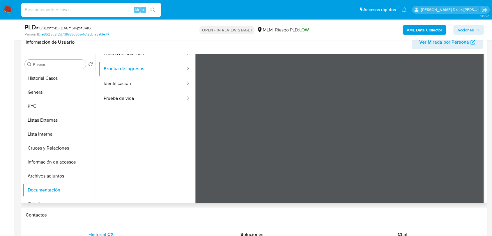
scroll to position [18, 0]
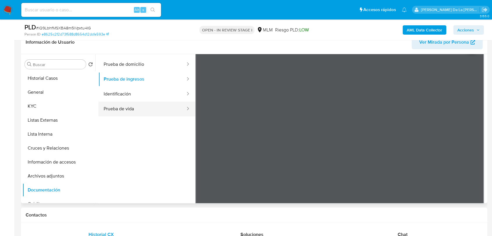
click at [107, 102] on button "Prueba de vida" at bounding box center [142, 109] width 88 height 15
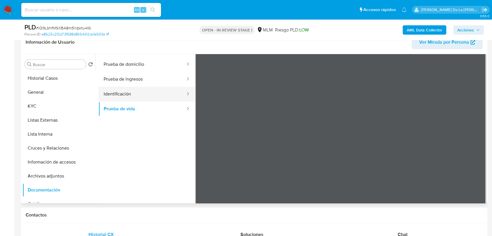
click at [150, 87] on button "Identificación" at bounding box center [142, 94] width 88 height 15
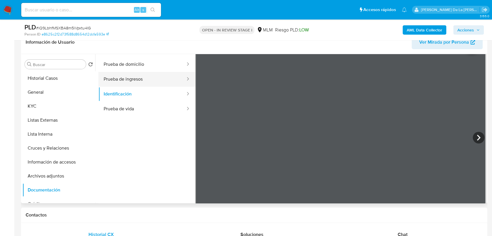
click at [142, 79] on button "Prueba de ingresos" at bounding box center [142, 79] width 88 height 15
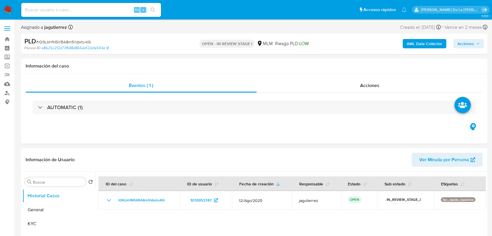
select select "10"
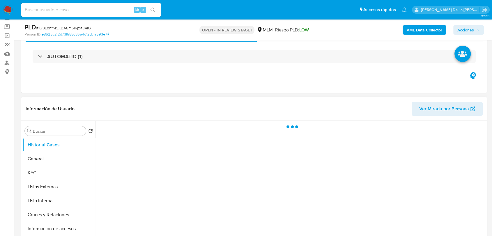
scroll to position [97, 0]
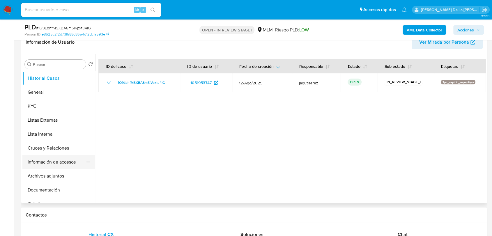
select select "10"
click at [67, 163] on button "Información de accesos" at bounding box center [56, 162] width 68 height 14
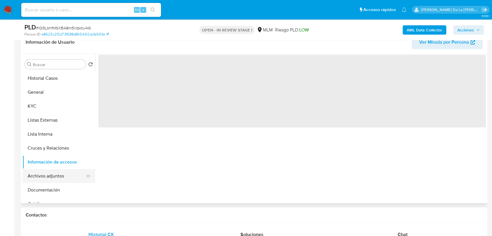
click at [46, 174] on button "Archivos adjuntos" at bounding box center [56, 176] width 68 height 14
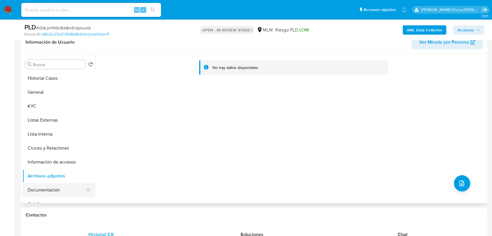
click at [53, 188] on button "Documentación" at bounding box center [56, 190] width 68 height 14
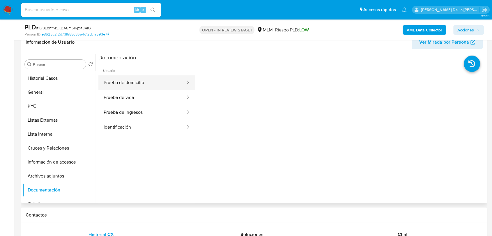
click at [143, 80] on button "Prueba de domicilio" at bounding box center [142, 82] width 88 height 15
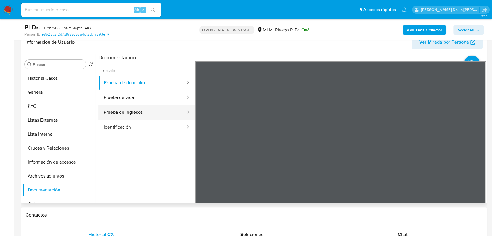
click at [144, 107] on button "Prueba de ingresos" at bounding box center [142, 112] width 88 height 15
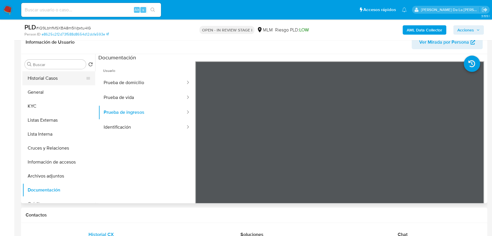
click at [35, 84] on button "Historial Casos" at bounding box center [56, 78] width 68 height 14
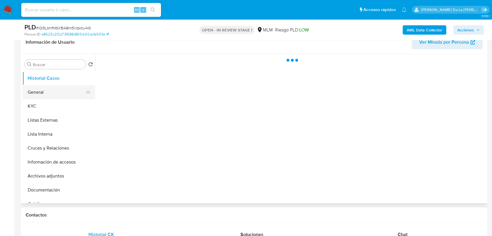
click at [35, 90] on button "General" at bounding box center [56, 92] width 68 height 14
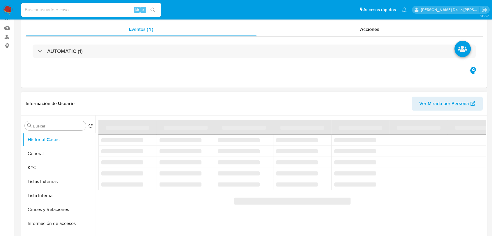
scroll to position [97, 0]
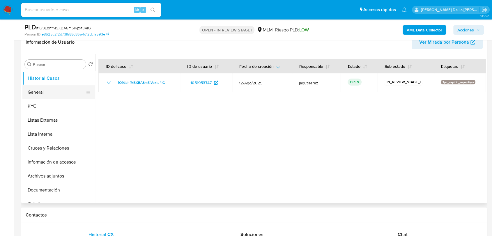
select select "10"
click at [48, 91] on button "General" at bounding box center [56, 92] width 68 height 14
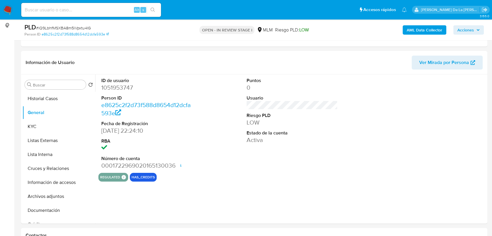
scroll to position [79, 0]
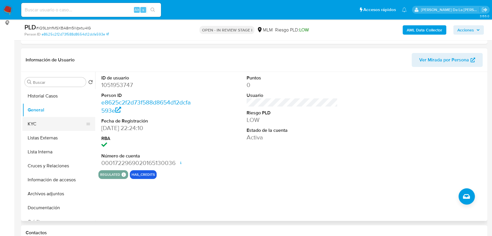
click at [56, 115] on button "General" at bounding box center [58, 110] width 73 height 14
click at [56, 119] on button "KYC" at bounding box center [56, 124] width 68 height 14
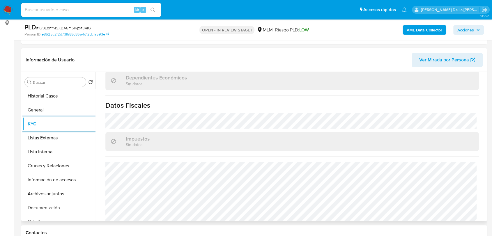
scroll to position [365, 0]
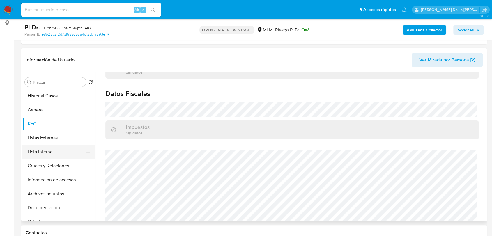
click at [56, 154] on button "Lista Interna" at bounding box center [56, 152] width 68 height 14
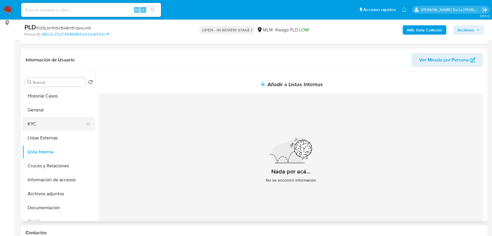
click at [54, 123] on button "KYC" at bounding box center [56, 124] width 68 height 14
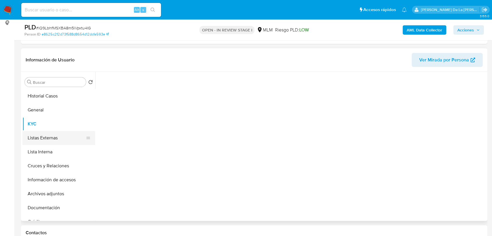
click at [52, 133] on button "Listas Externas" at bounding box center [56, 138] width 68 height 14
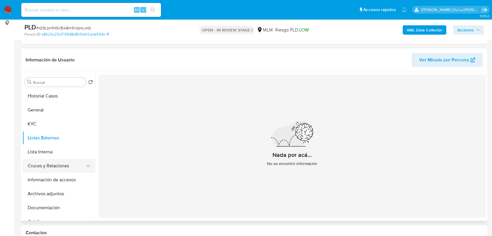
click at [72, 170] on button "Cruces y Relaciones" at bounding box center [56, 166] width 68 height 14
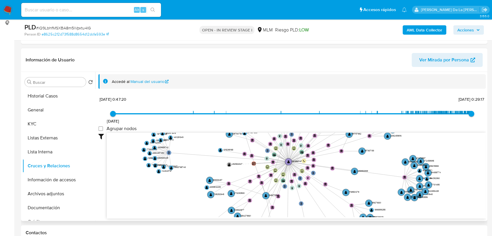
drag, startPoint x: 291, startPoint y: 164, endPoint x: 286, endPoint y: 193, distance: 29.5
click at [286, 193] on icon "phone-7ced636a8501f80cae4282cd5448748c  user-1051953747  1051953747 person-e8…" at bounding box center [296, 175] width 379 height 84
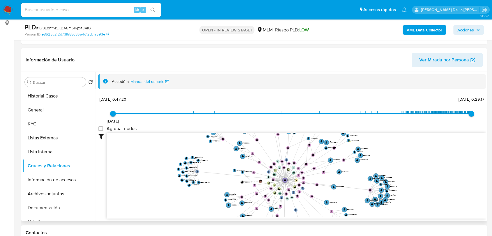
drag, startPoint x: 286, startPoint y: 192, endPoint x: 283, endPoint y: 202, distance: 10.2
click at [283, 202] on icon "phone-7ced636a8501f80cae4282cd5448748c  user-1051953747  1051953747 person-e8…" at bounding box center [296, 175] width 379 height 84
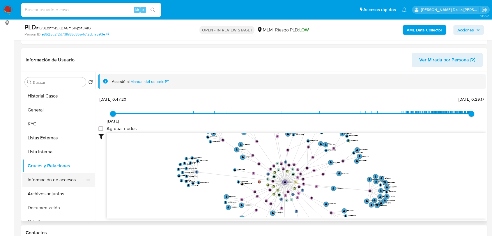
drag, startPoint x: 67, startPoint y: 191, endPoint x: 69, endPoint y: 178, distance: 12.6
click at [67, 190] on button "Archivos adjuntos" at bounding box center [58, 194] width 73 height 14
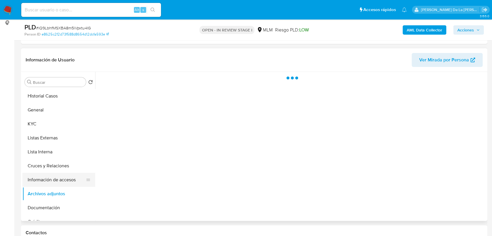
click at [69, 175] on button "Información de accesos" at bounding box center [56, 180] width 68 height 14
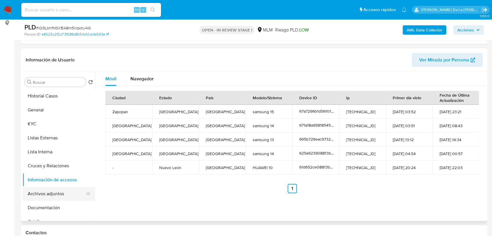
click at [45, 194] on button "Archivos adjuntos" at bounding box center [56, 194] width 68 height 14
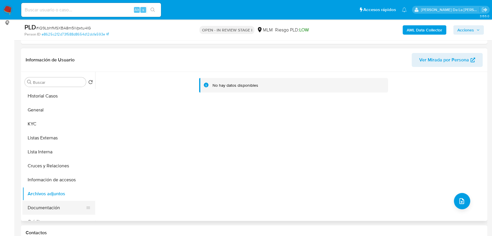
click at [31, 206] on button "Documentación" at bounding box center [56, 208] width 68 height 14
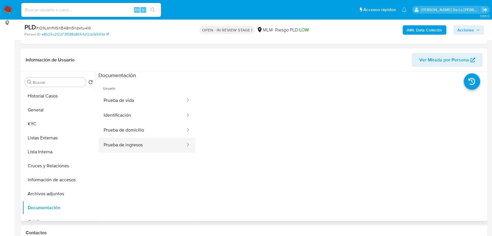
click at [142, 148] on button "Prueba de ingresos" at bounding box center [142, 145] width 88 height 15
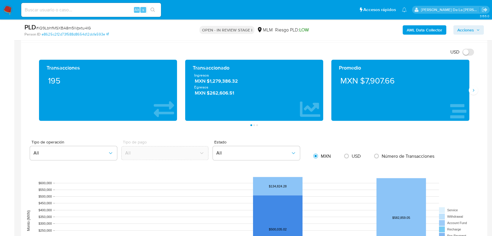
scroll to position [241, 0]
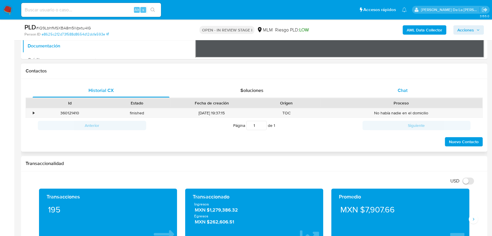
click at [400, 89] on span "Chat" at bounding box center [402, 90] width 10 height 7
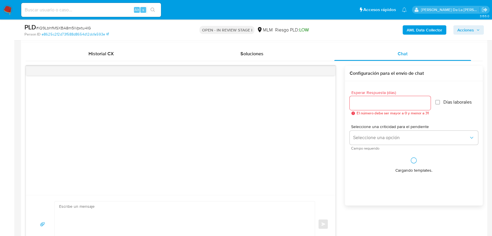
scroll to position [305, 0]
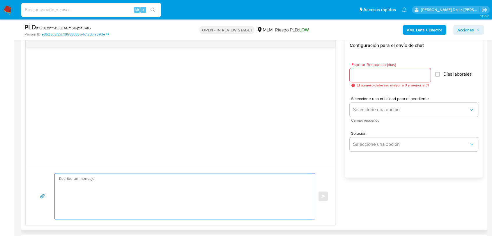
click at [98, 180] on textarea at bounding box center [183, 196] width 248 height 46
paste textarea "Estimado cliente, Te comunicamos que se ha identificado un cambio en el uso hab…"
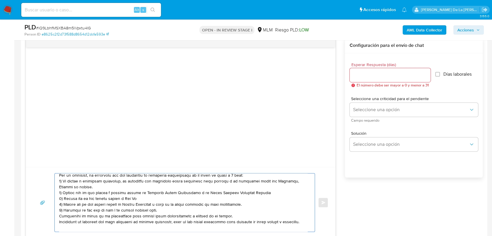
scroll to position [0, 0]
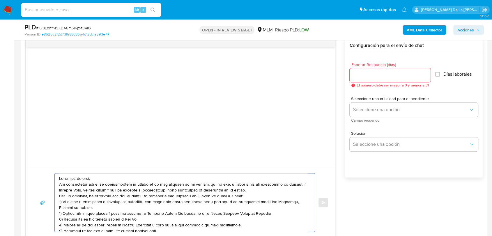
click at [102, 176] on textarea at bounding box center [183, 202] width 248 height 58
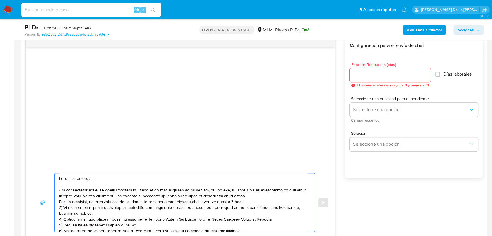
click at [266, 197] on textarea at bounding box center [183, 202] width 248 height 58
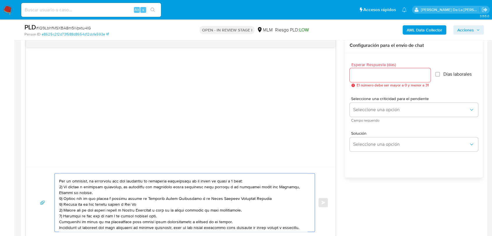
scroll to position [59, 0]
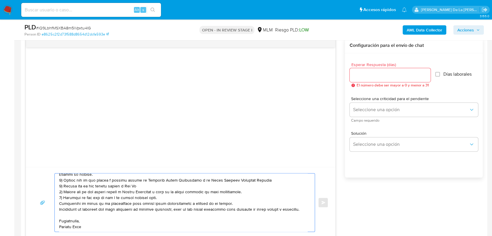
click at [168, 185] on textarea at bounding box center [183, 202] width 248 height 58
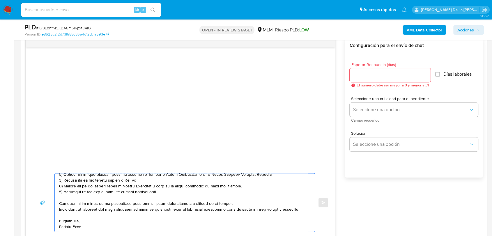
click at [85, 223] on textarea at bounding box center [183, 202] width 248 height 58
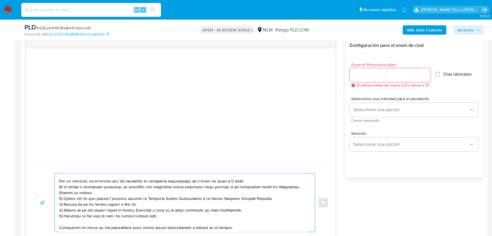
drag, startPoint x: 100, startPoint y: 192, endPoint x: 63, endPoint y: 188, distance: 37.4
click at [63, 188] on textarea at bounding box center [183, 202] width 248 height 58
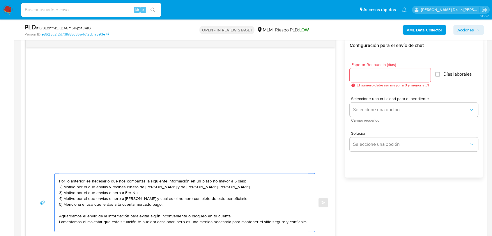
scroll to position [21, 0]
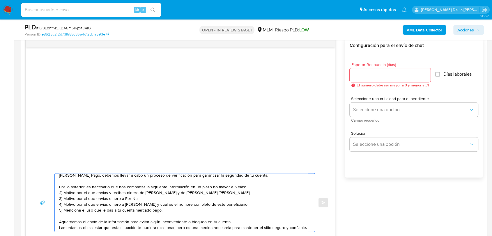
click at [60, 192] on textarea "Estimado cliente, Te comunicamos que se ha identificado un cambio en el uso hab…" at bounding box center [183, 202] width 248 height 58
drag, startPoint x: 95, startPoint y: 193, endPoint x: 263, endPoint y: 192, distance: 168.1
click at [263, 192] on textarea "Estimado cliente, Te comunicamos que se ha identificado un cambio en el uso hab…" at bounding box center [183, 202] width 248 height 58
paste textarea "José Gerardo Torres Huchin Covarrubias Maritza Areli Canales Lopez"
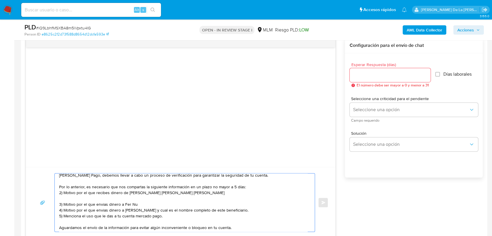
click at [221, 196] on textarea "Estimado cliente, Te comunicamos que se ha identificado un cambio en el uso hab…" at bounding box center [183, 202] width 248 height 58
click at [220, 195] on textarea "Estimado cliente, Te comunicamos que se ha identificado un cambio en el uso hab…" at bounding box center [183, 202] width 248 height 58
click at [267, 192] on textarea "Estimado cliente, Te comunicamos que se ha identificado un cambio en el uso hab…" at bounding box center [183, 202] width 248 height 58
paste textarea "name: OPERADORA CIPS SAPI DE CV || alias:"
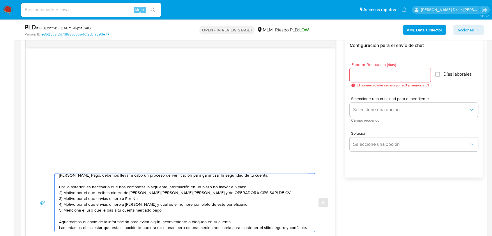
click at [60, 193] on textarea "Estimado cliente, Te comunicamos que se ha identificado un cambio en el uso hab…" at bounding box center [183, 202] width 248 height 58
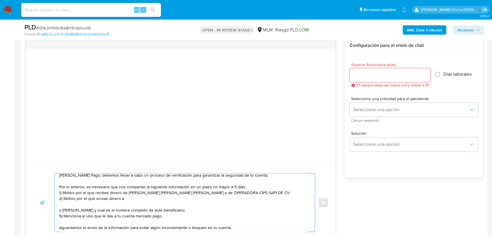
paste textarea "José Gerardo Torres Huchin Covarrubias Fernando Santander Urquiza"
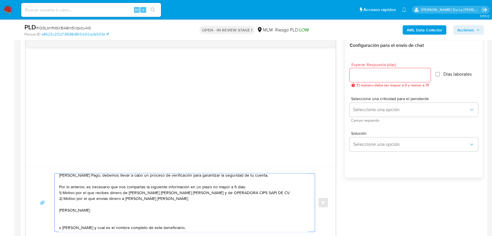
click at [204, 204] on textarea "Estimado cliente, Te comunicamos que se ha identificado un cambio en el uso hab…" at bounding box center [183, 202] width 248 height 58
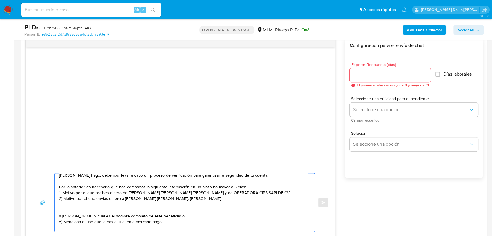
click at [261, 202] on textarea "Estimado cliente, Te comunicamos que se ha identificado un cambio en el uso hab…" at bounding box center [183, 202] width 248 height 58
paste textarea "name: COMERCIALIZADORA BROLOGI SA DE CV || alias: 012180001167893151 name: Cera…"
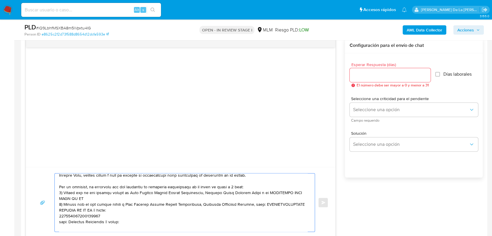
scroll to position [21, 0]
click at [260, 204] on textarea at bounding box center [183, 202] width 248 height 58
click at [260, 203] on textarea at bounding box center [183, 202] width 248 height 58
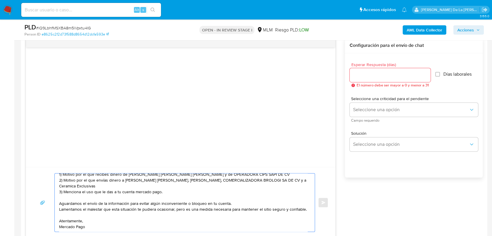
scroll to position [53, 0]
type textarea "Estimado cliente, Te comunicamos que se ha identificado un cambio en el uso hab…"
click at [377, 74] on input "Esperar Respuesta (días)" at bounding box center [389, 75] width 81 height 8
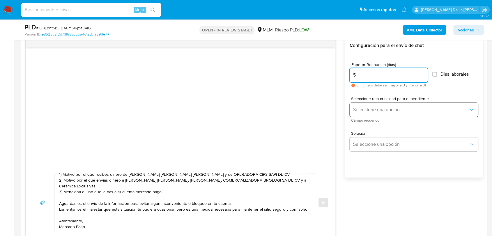
type input "5"
click at [372, 103] on button "Seleccione una opción" at bounding box center [413, 110] width 128 height 14
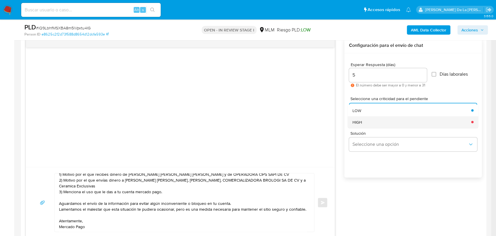
click at [363, 118] on div "HIGH" at bounding box center [409, 122] width 115 height 12
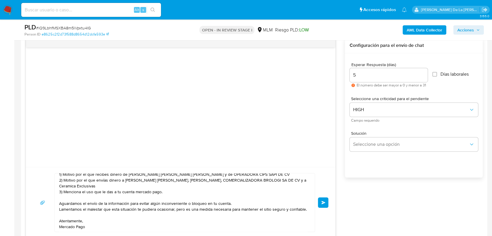
click at [325, 202] on button "Enviar" at bounding box center [323, 202] width 10 height 10
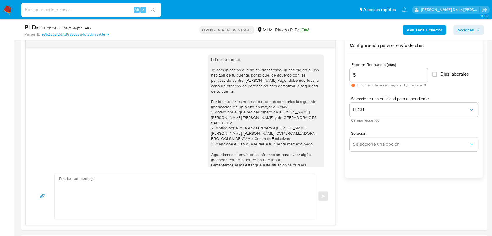
scroll to position [0, 0]
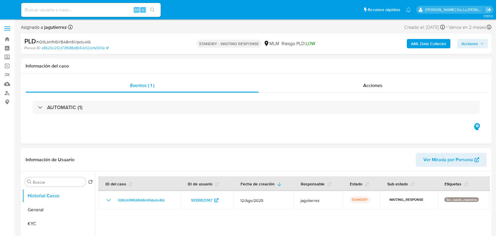
select select "10"
drag, startPoint x: 6, startPoint y: 8, endPoint x: 30, endPoint y: 0, distance: 25.2
click at [6, 8] on img at bounding box center [8, 10] width 10 height 10
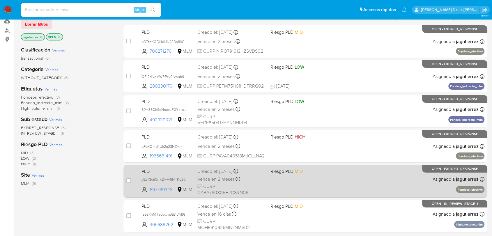
scroll to position [65, 0]
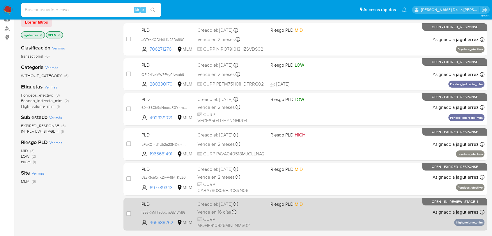
click at [342, 217] on div "PLD l556RhMITa0oUyp6E1pYjIt6 465689262 MLM Riesgo PLD: MID Creado el: 12/07/202…" at bounding box center [311, 213] width 345 height 29
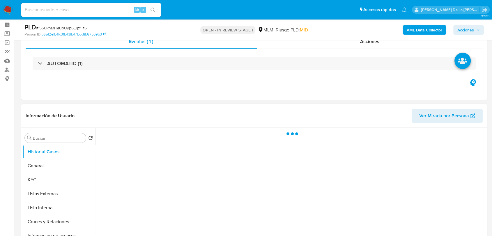
scroll to position [65, 0]
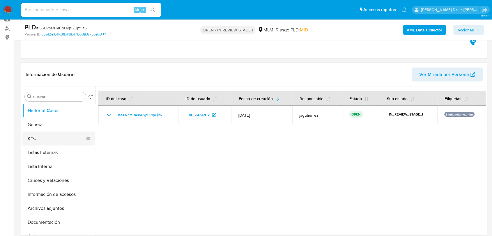
select select "10"
click at [60, 129] on button "General" at bounding box center [56, 124] width 68 height 14
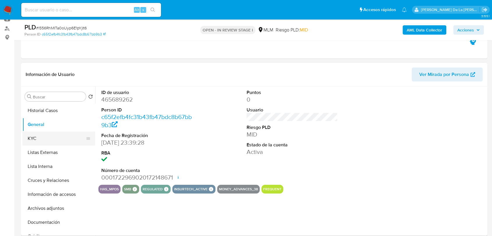
click at [43, 137] on button "KYC" at bounding box center [56, 138] width 68 height 14
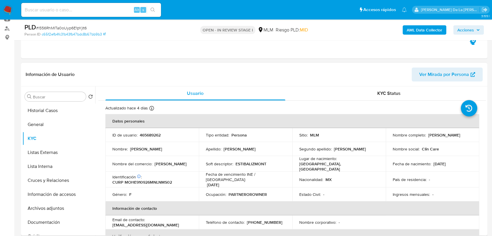
drag, startPoint x: 389, startPoint y: 138, endPoint x: 474, endPoint y: 139, distance: 84.6
click at [474, 139] on td "Nombre completo : [PERSON_NAME]" at bounding box center [431, 135] width 93 height 14
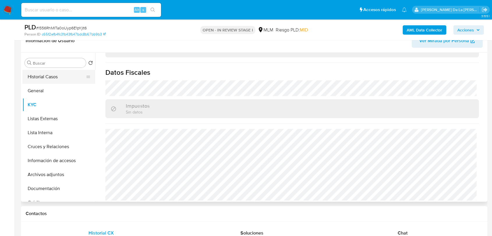
scroll to position [97, 0]
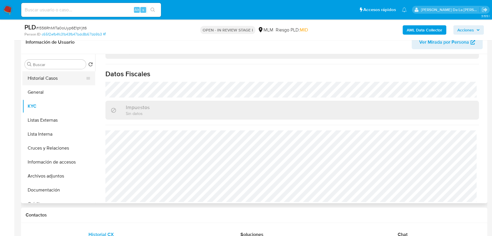
click at [47, 81] on button "Historial Casos" at bounding box center [56, 78] width 68 height 14
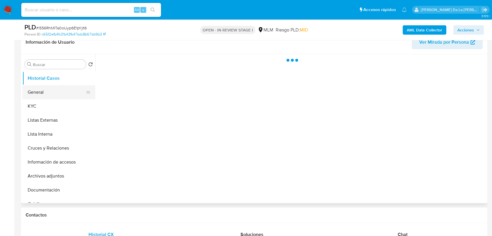
click at [43, 93] on button "General" at bounding box center [56, 92] width 68 height 14
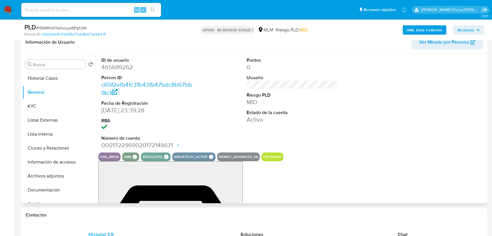
click at [317, 85] on div "ID de usuario 465689262 Person ID c65f2efb4fc31b43fb47bdc8b67bb9b3 Fecha de Reg…" at bounding box center [291, 103] width 387 height 98
